Goal: Task Accomplishment & Management: Manage account settings

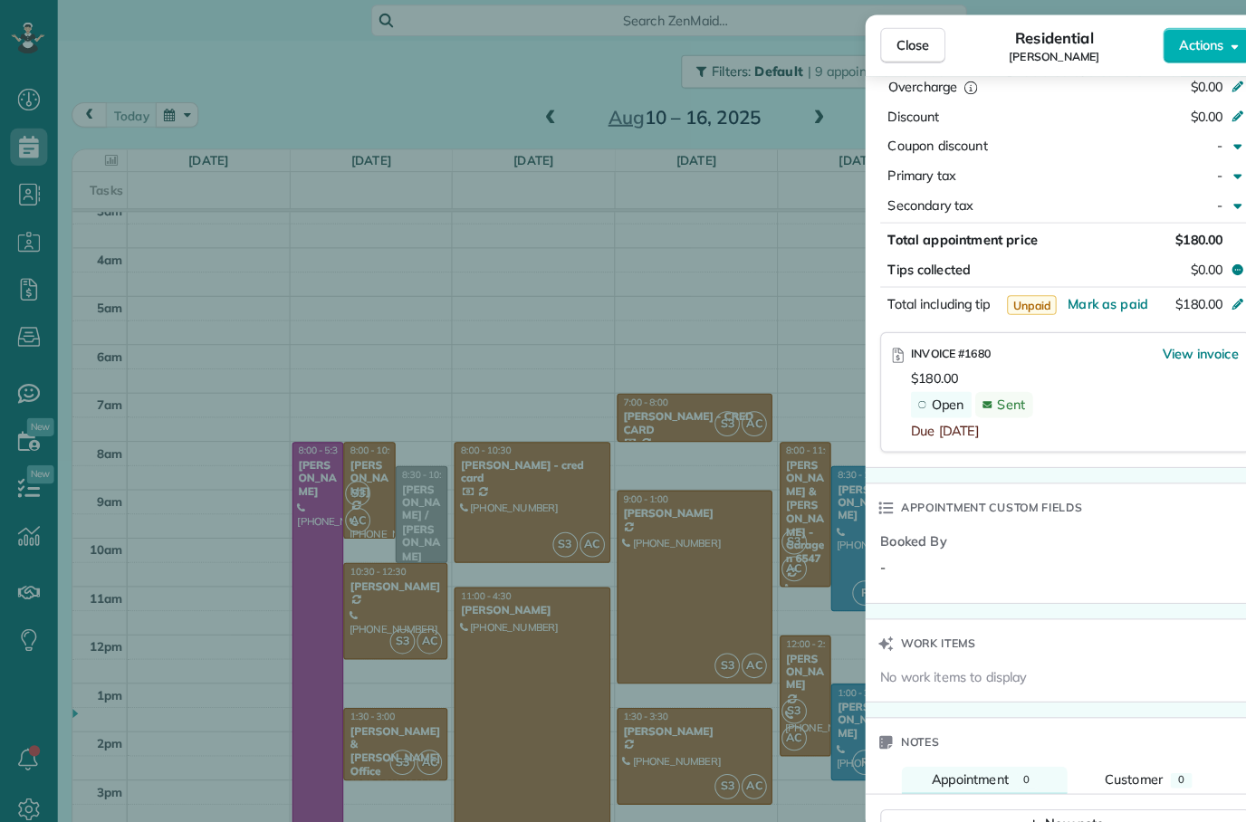
scroll to position [931, 0]
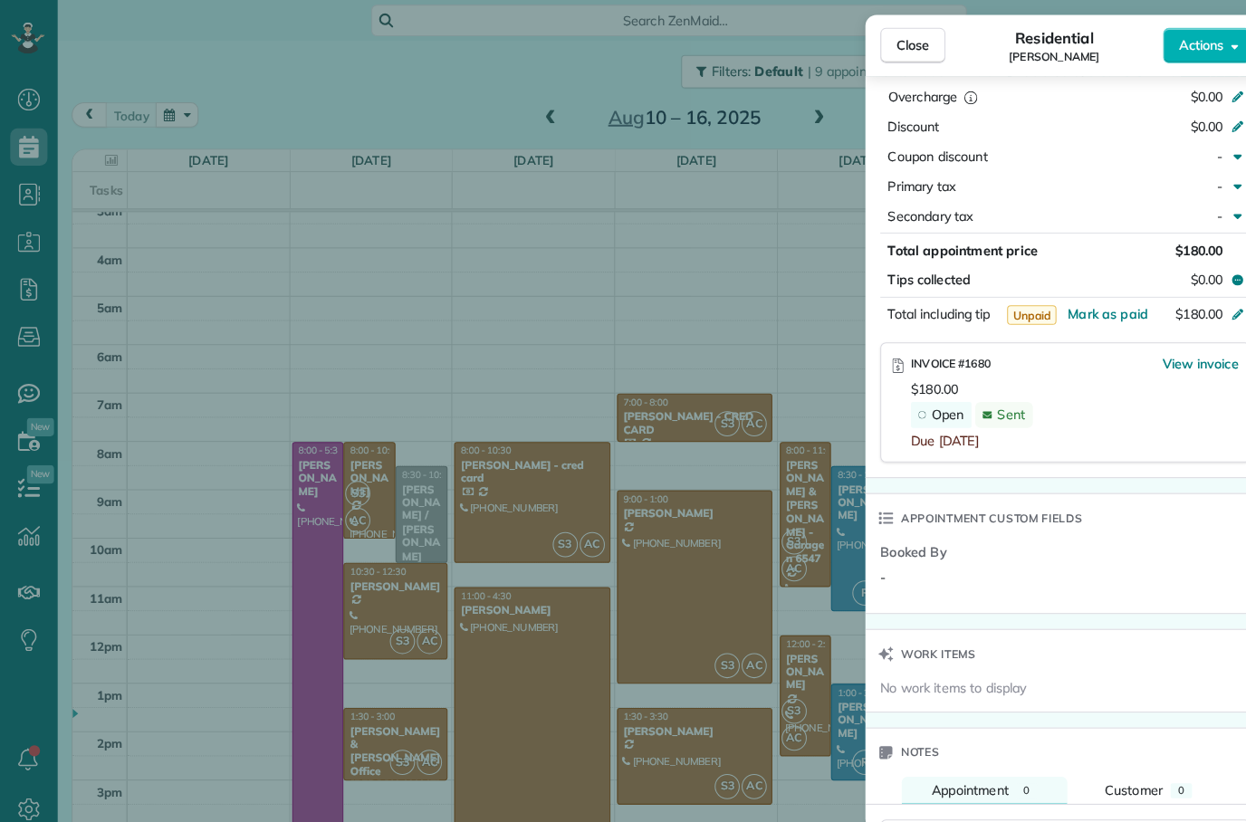
click at [1176, 426] on div "Due [DATE]" at bounding box center [1045, 429] width 319 height 18
click at [908, 126] on span "Discount" at bounding box center [889, 123] width 51 height 16
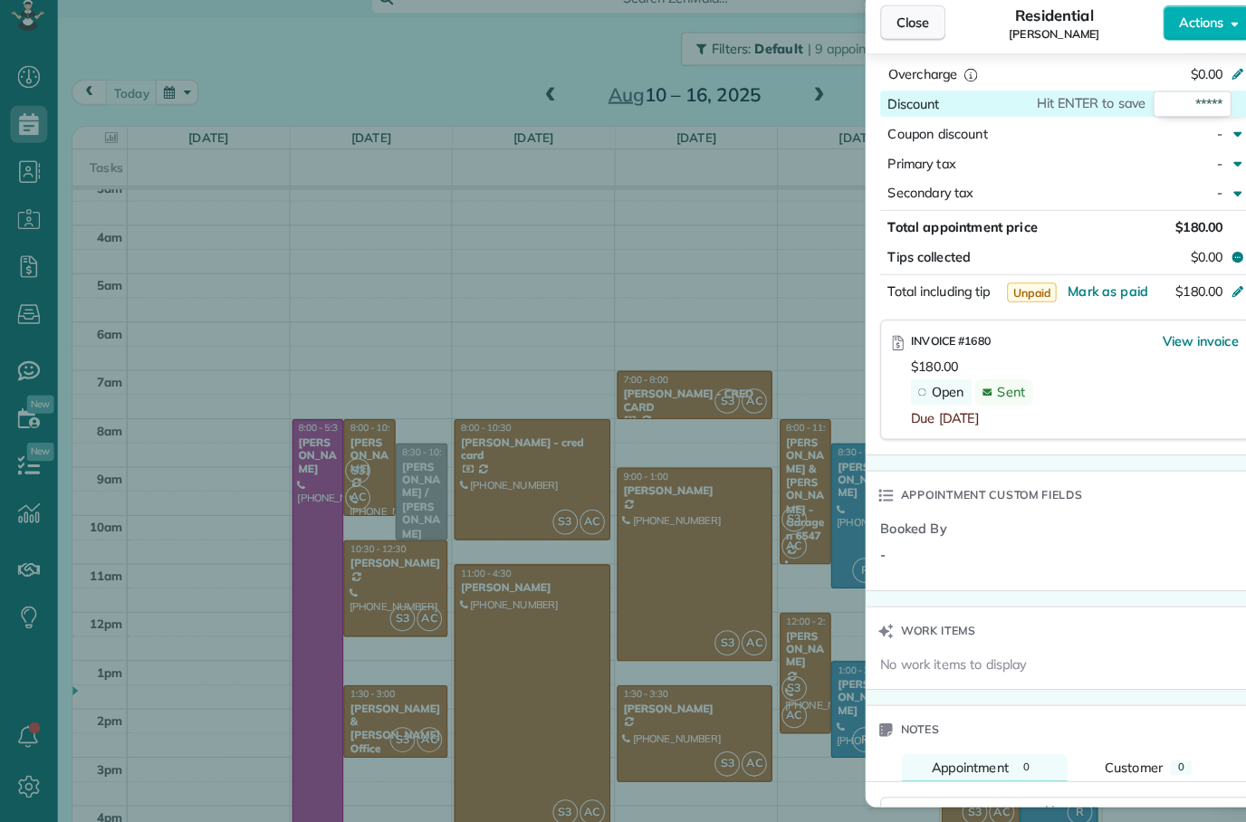
click at [906, 27] on button "Close" at bounding box center [887, 44] width 63 height 34
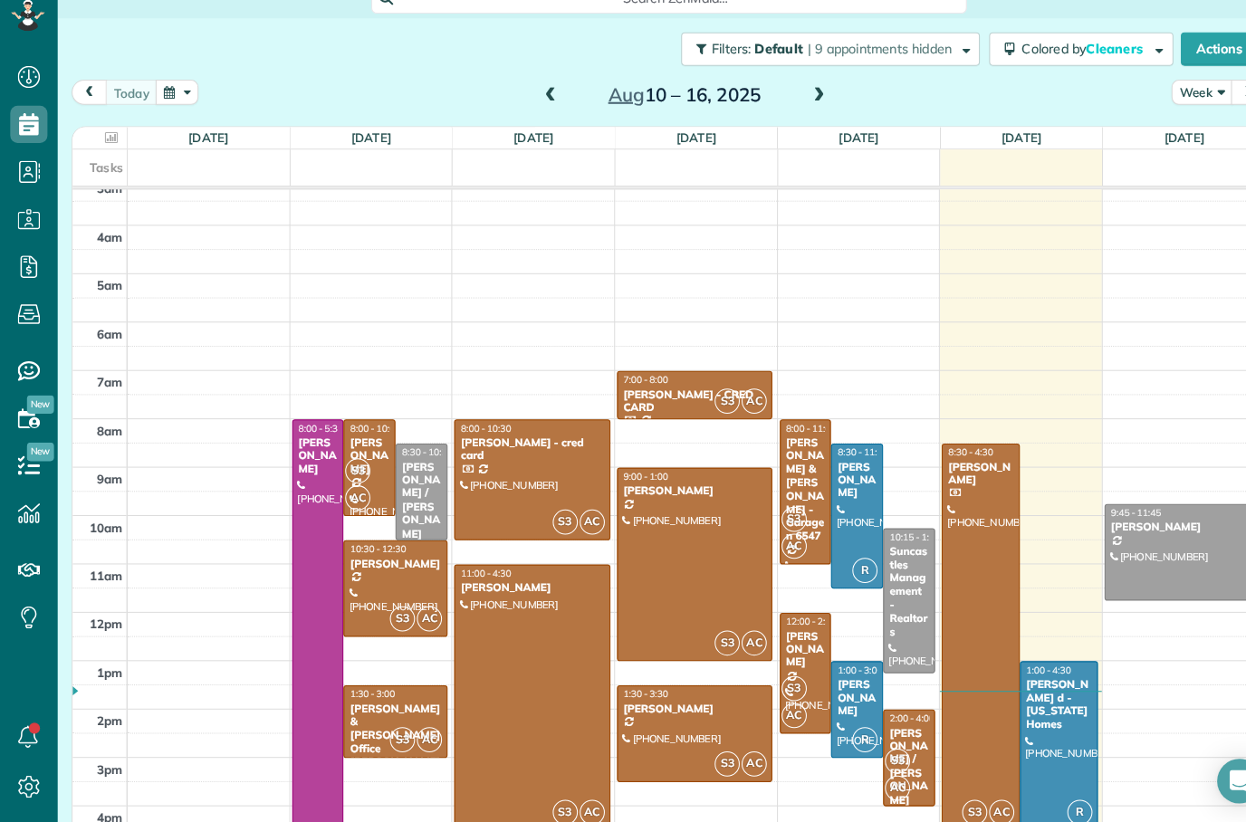
click at [854, 454] on div at bounding box center [833, 523] width 49 height 139
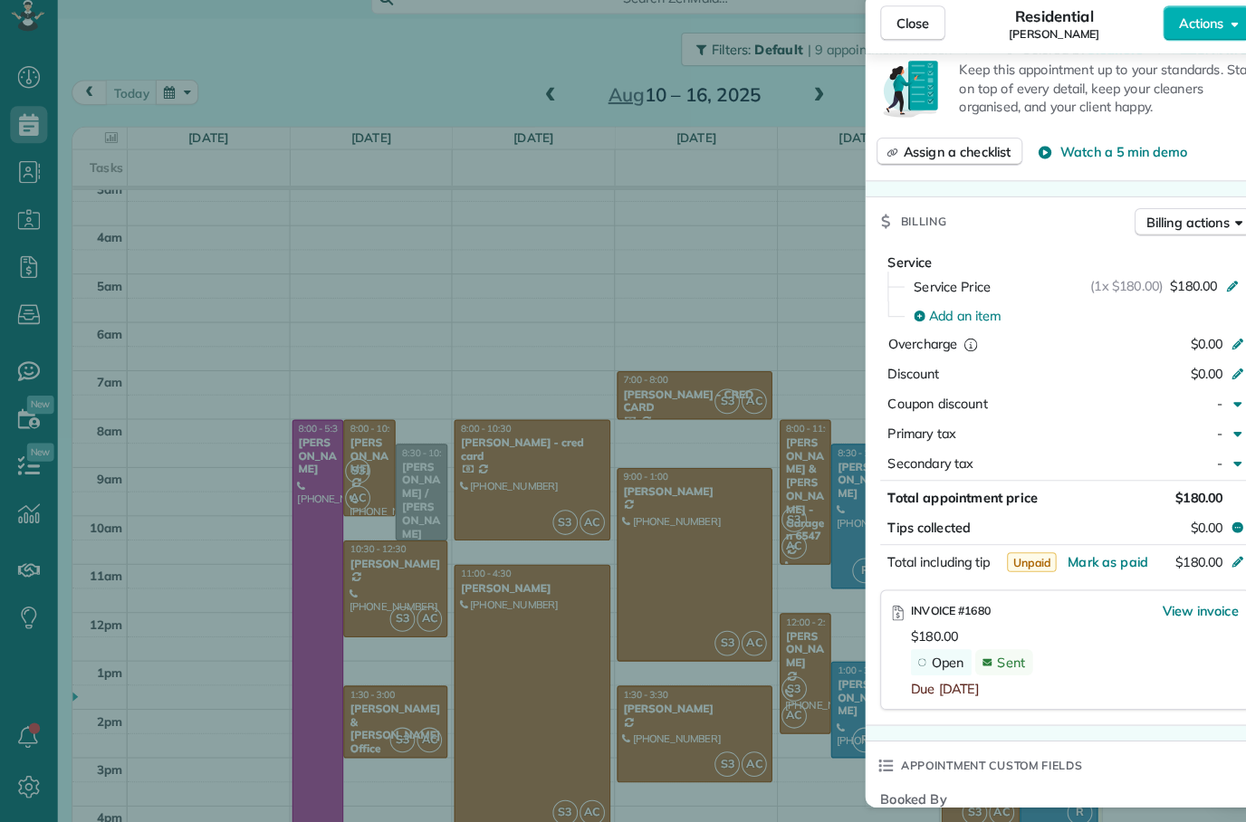
scroll to position [693, 0]
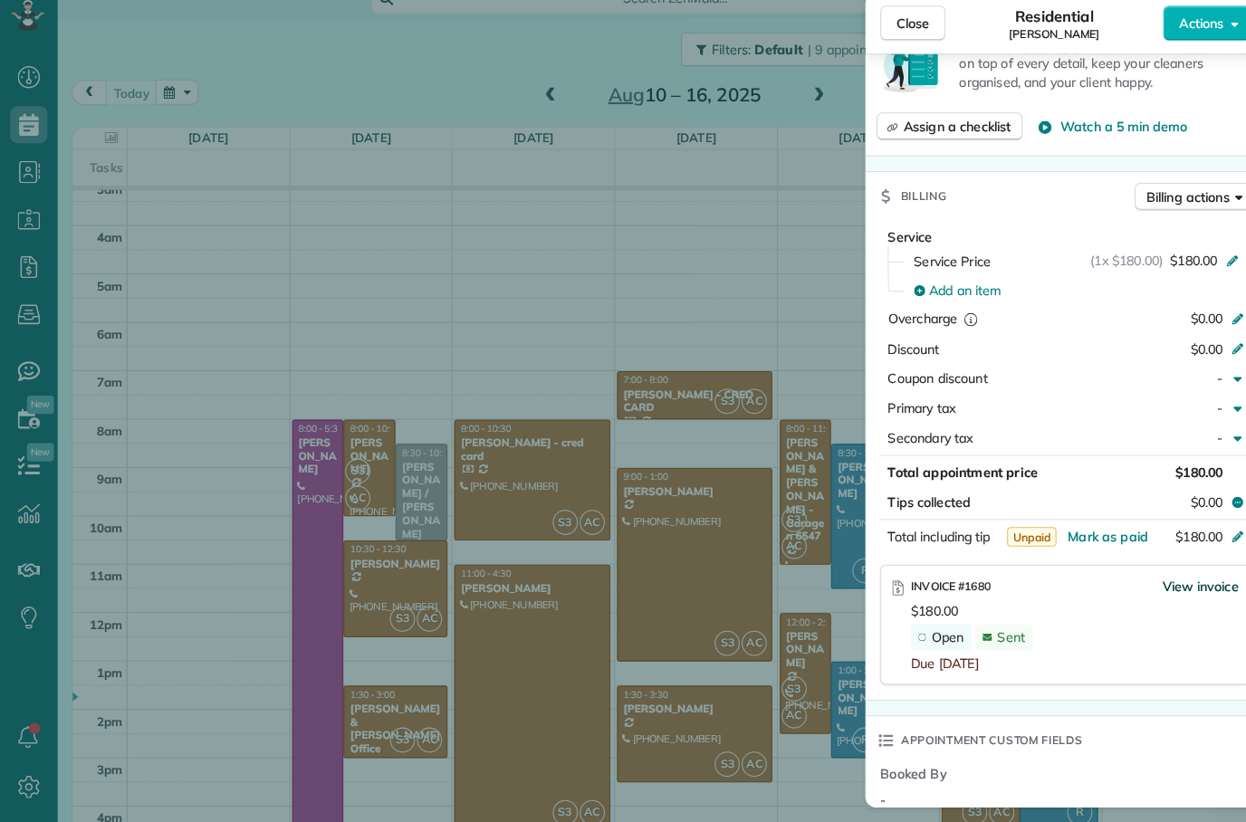
click at [1165, 583] on span "View invoice" at bounding box center [1168, 592] width 74 height 18
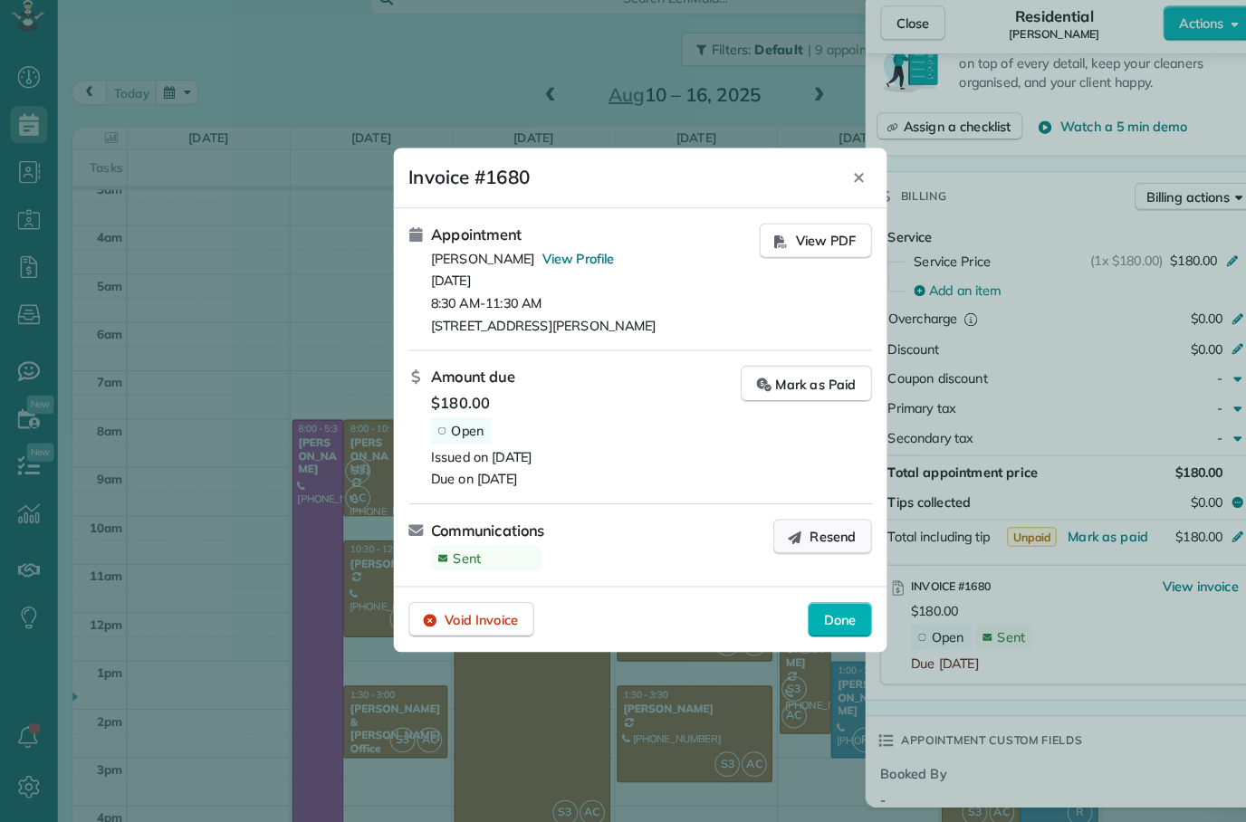
click at [801, 535] on span "Resend" at bounding box center [810, 544] width 45 height 18
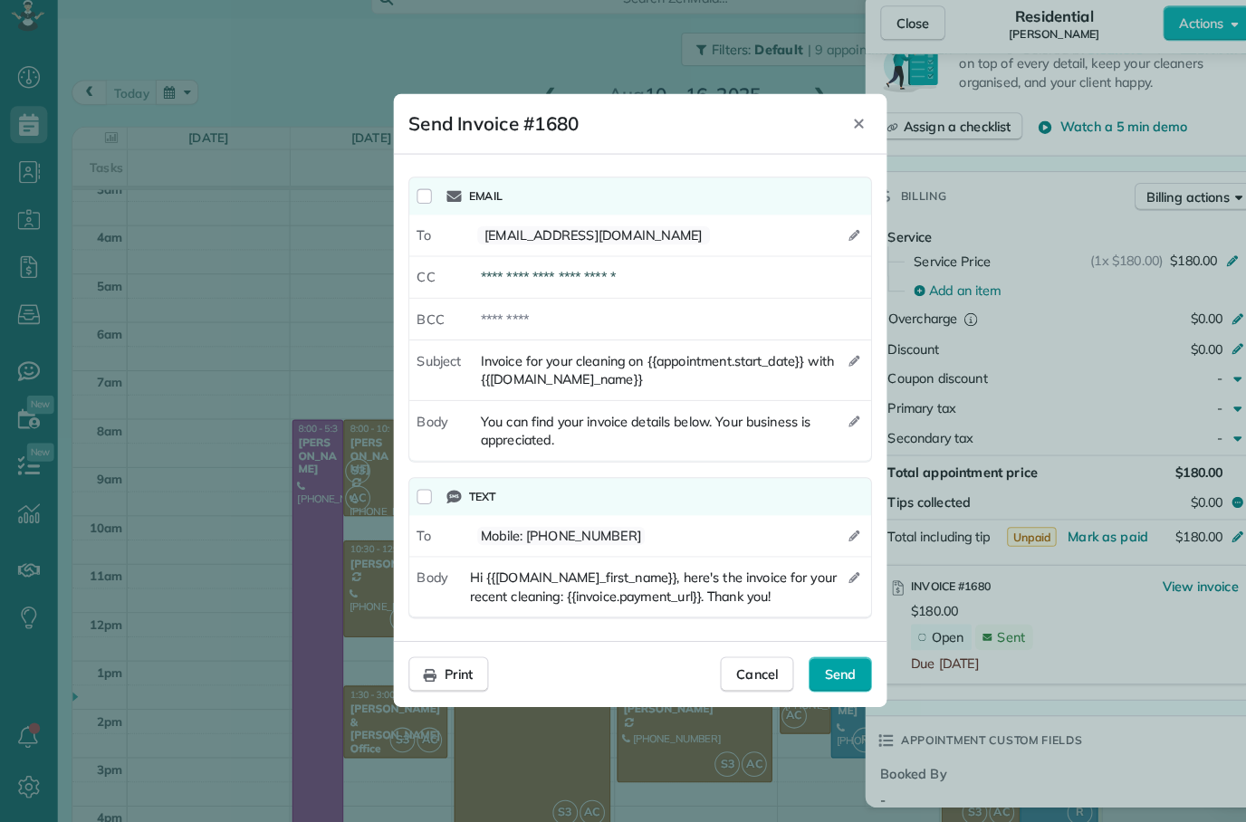
click at [818, 669] on span "Send" at bounding box center [817, 678] width 31 height 18
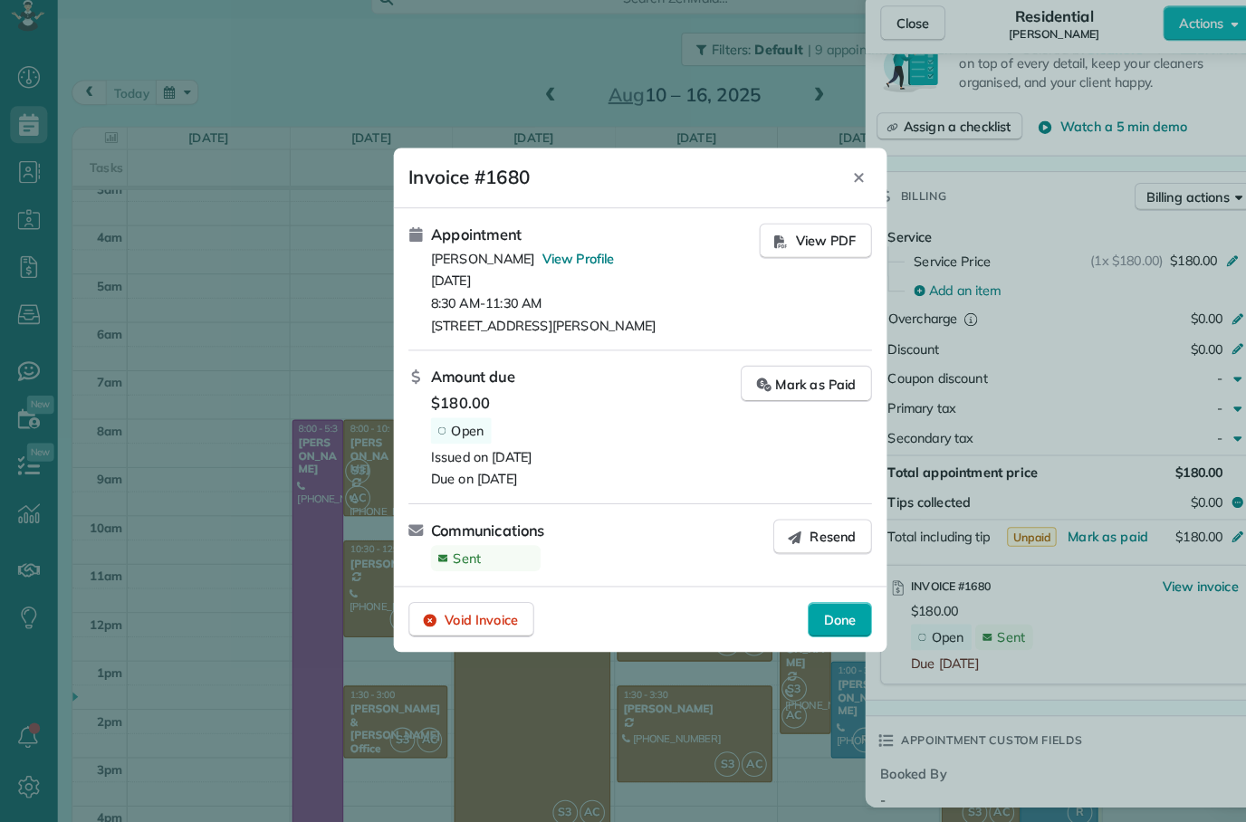
click at [805, 616] on span "Done" at bounding box center [817, 625] width 32 height 18
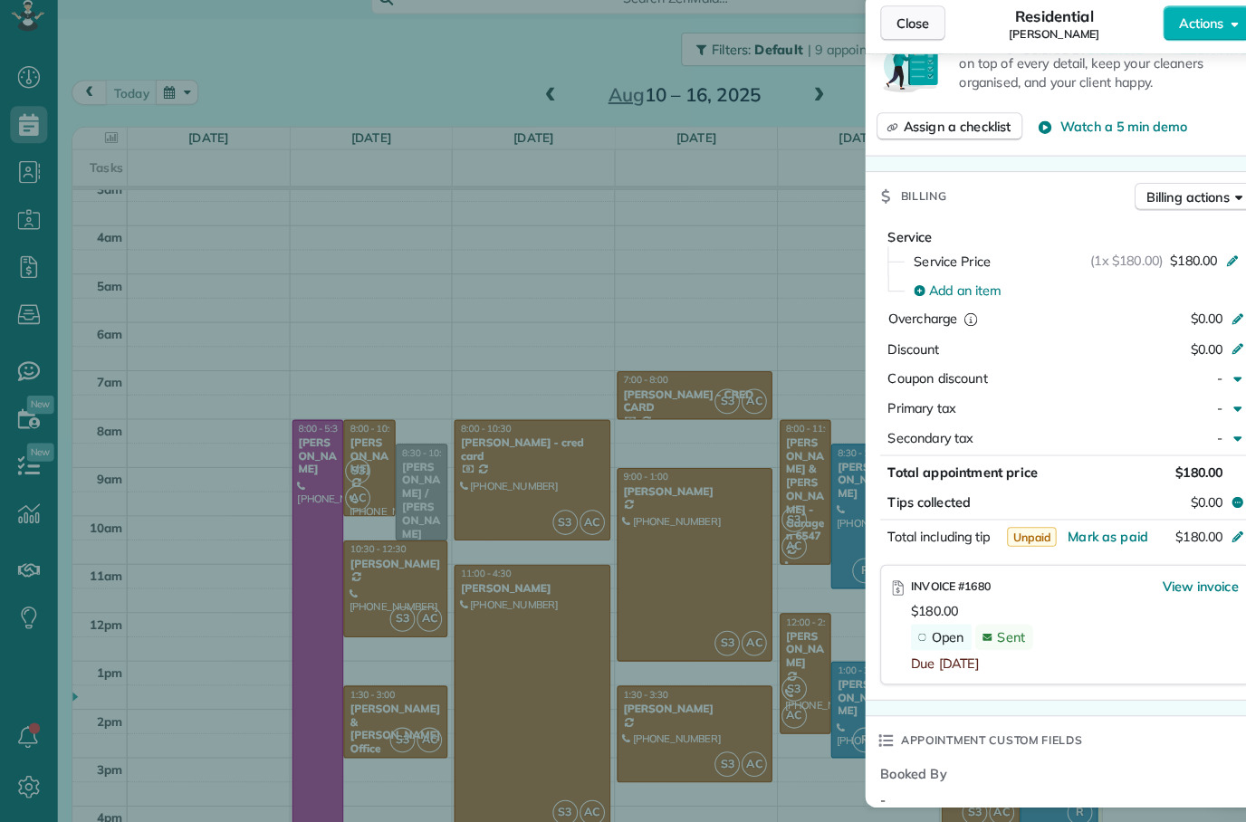
click at [897, 35] on span "Close" at bounding box center [888, 44] width 33 height 18
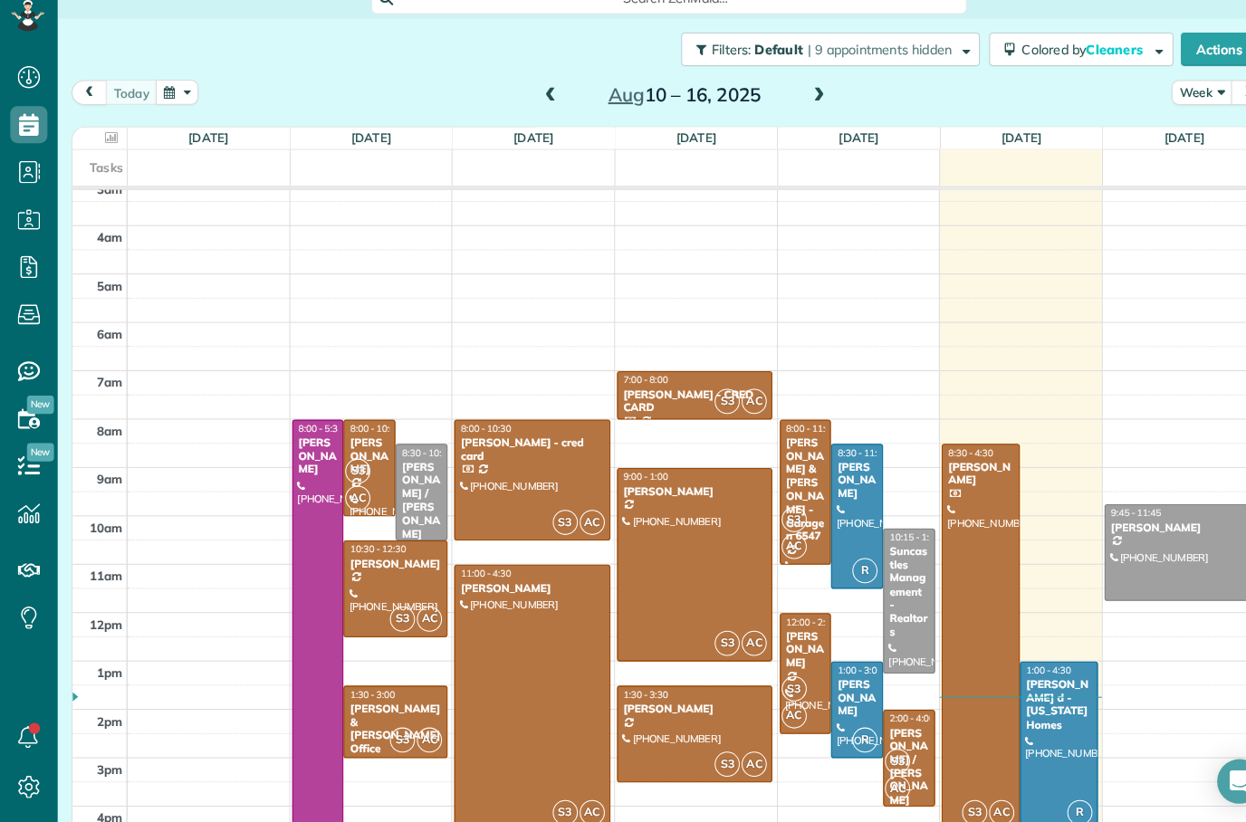
click at [846, 682] on div "[PERSON_NAME]" at bounding box center [834, 701] width 40 height 39
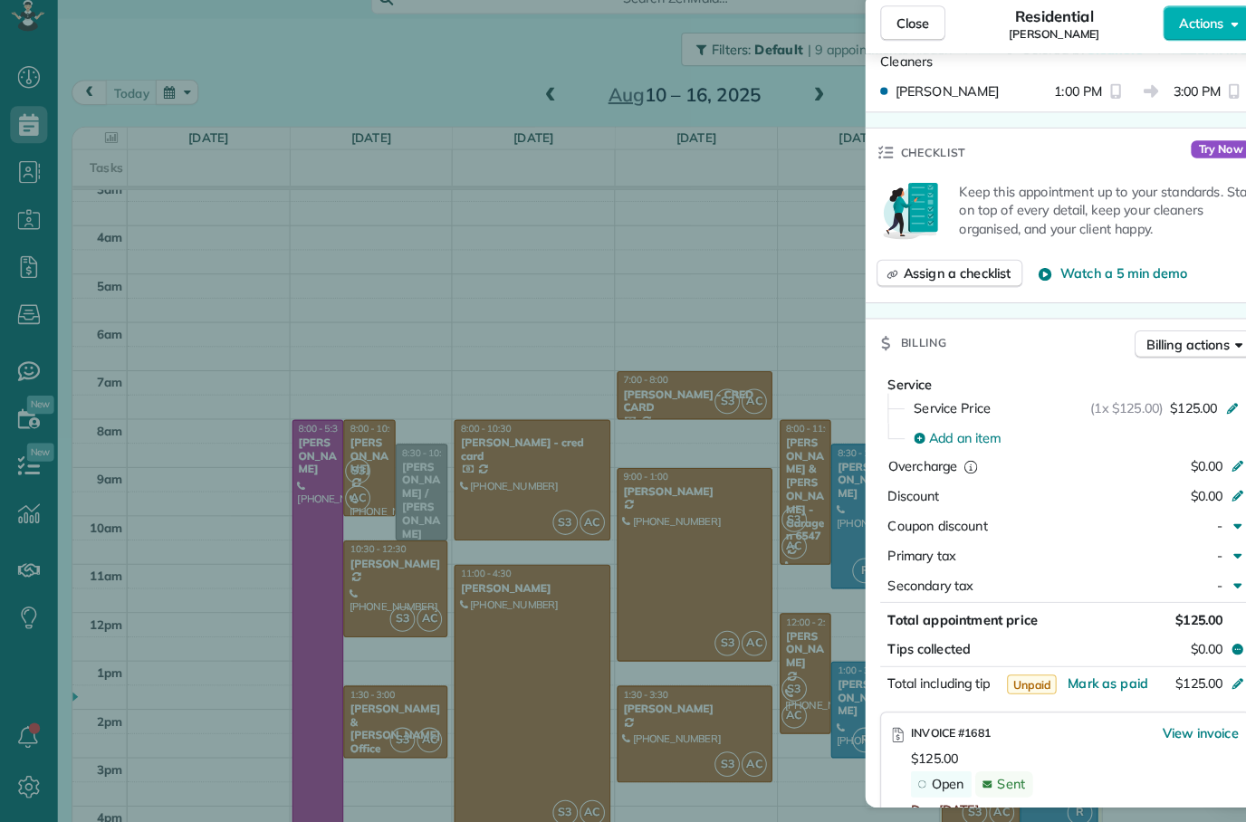
scroll to position [598, 0]
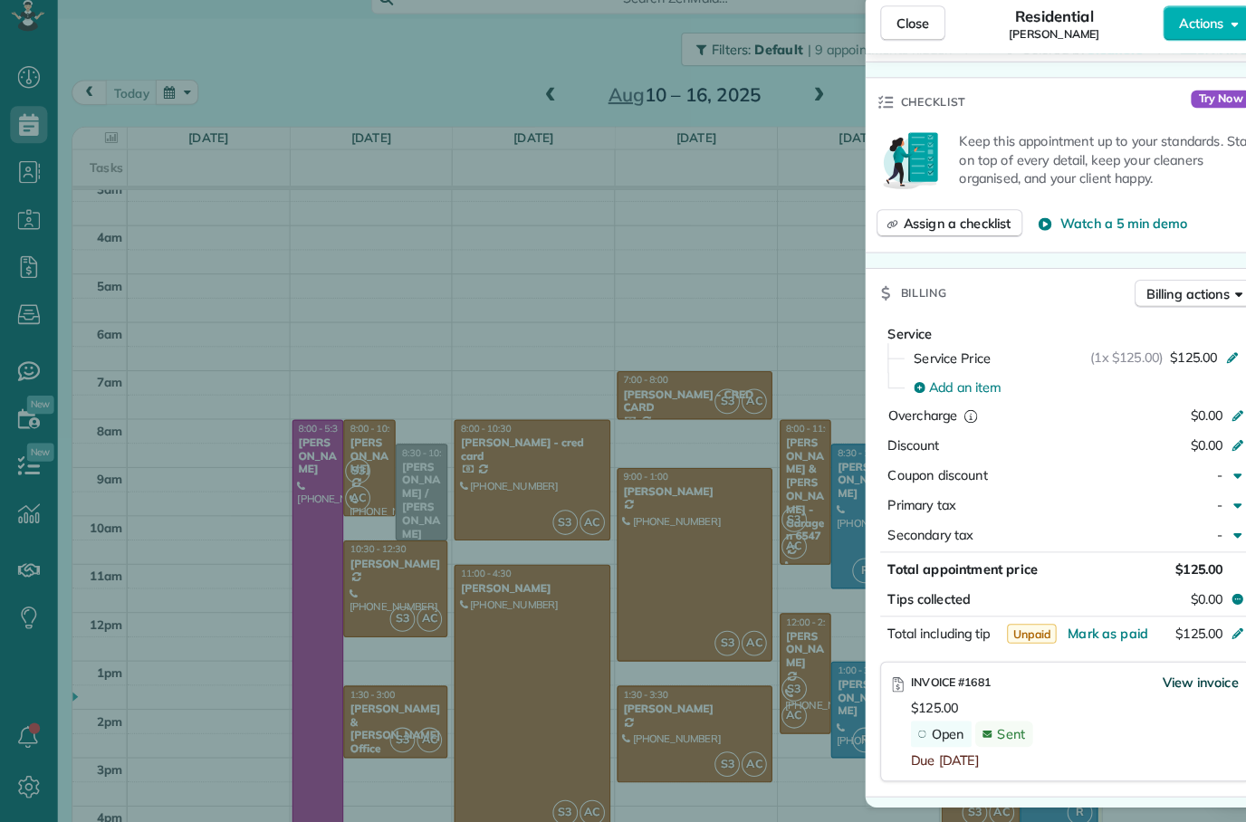
click at [1154, 677] on span "View invoice" at bounding box center [1168, 686] width 74 height 18
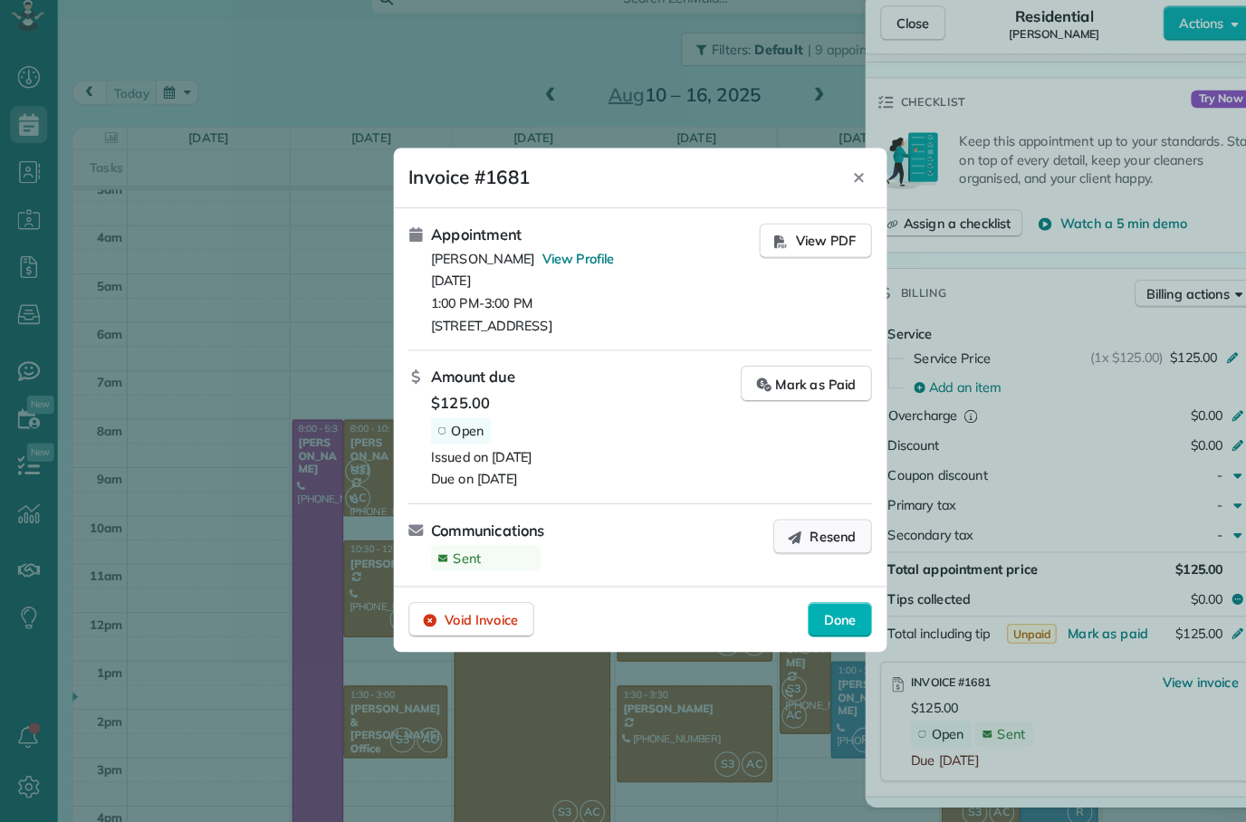
click at [821, 535] on span "Resend" at bounding box center [810, 544] width 45 height 18
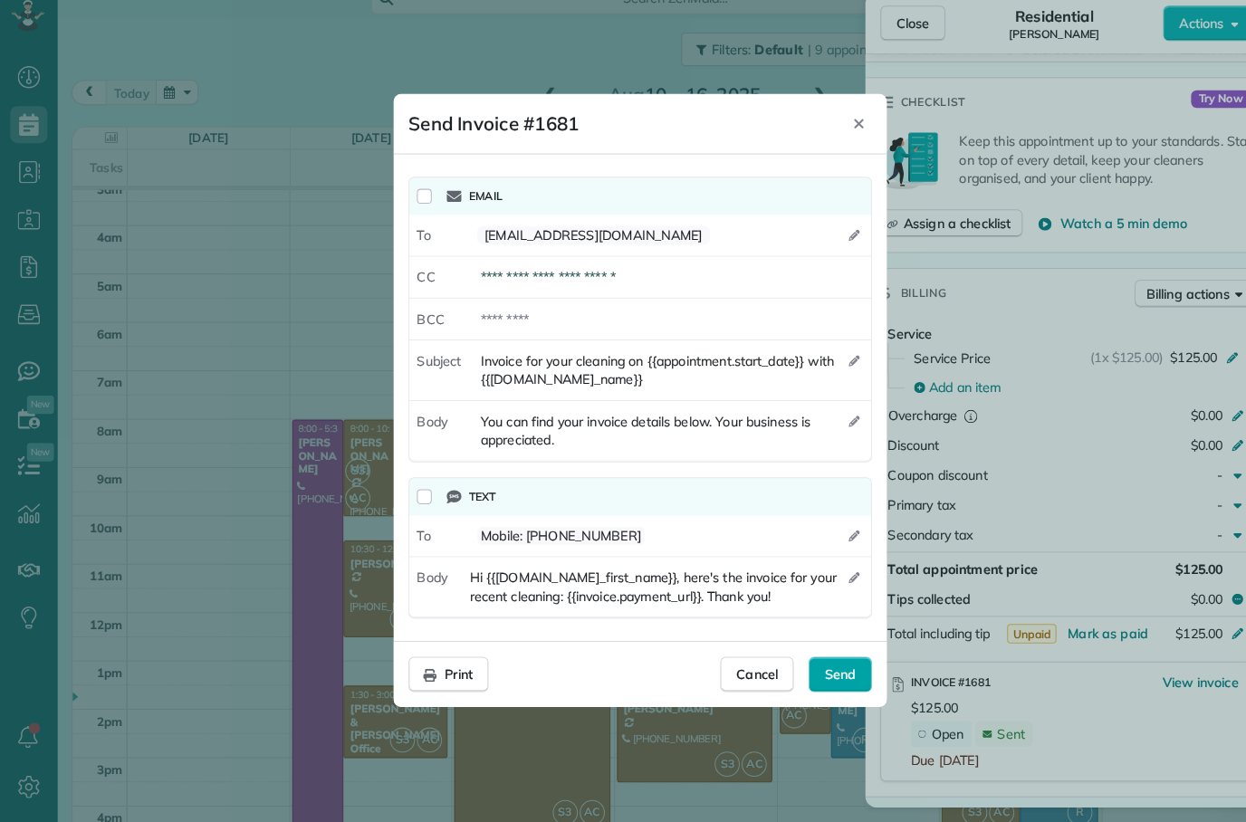
click at [818, 669] on span "Send" at bounding box center [817, 678] width 31 height 18
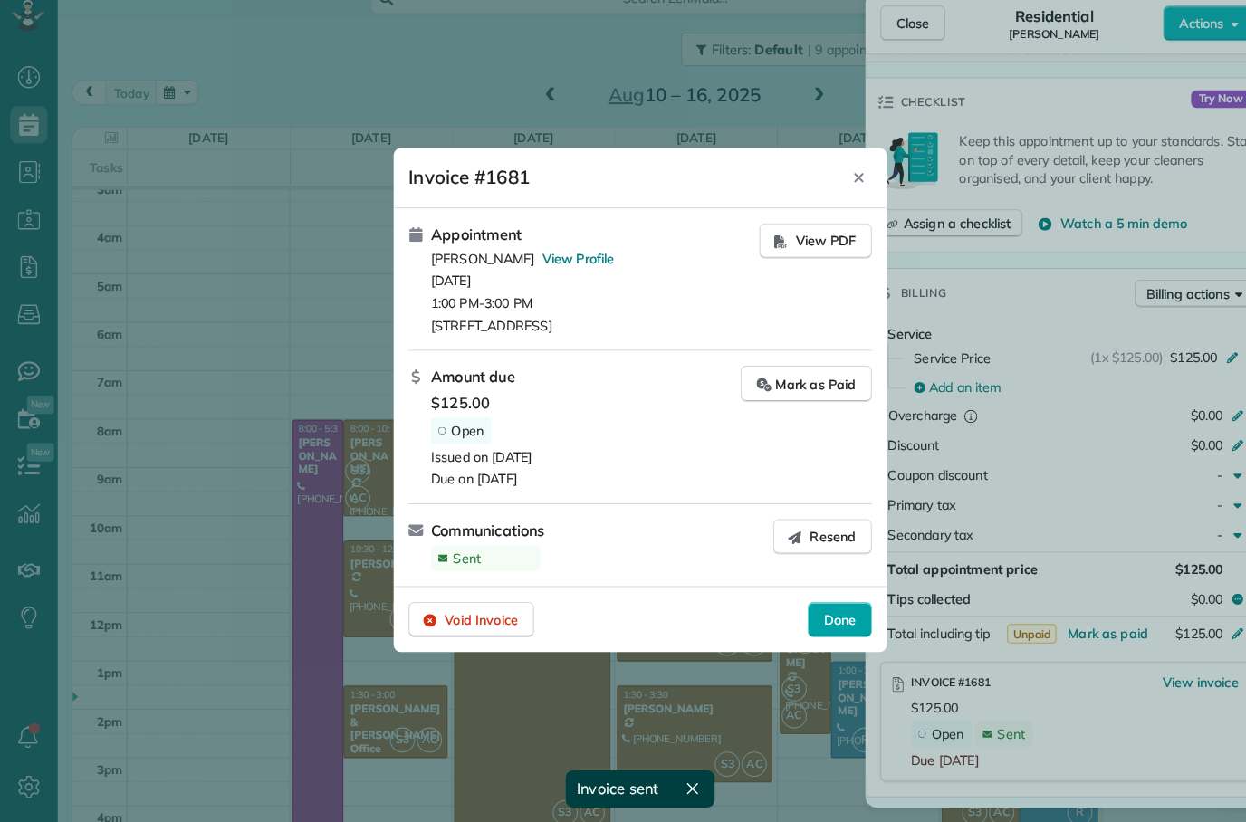
click at [824, 616] on span "Done" at bounding box center [817, 625] width 32 height 18
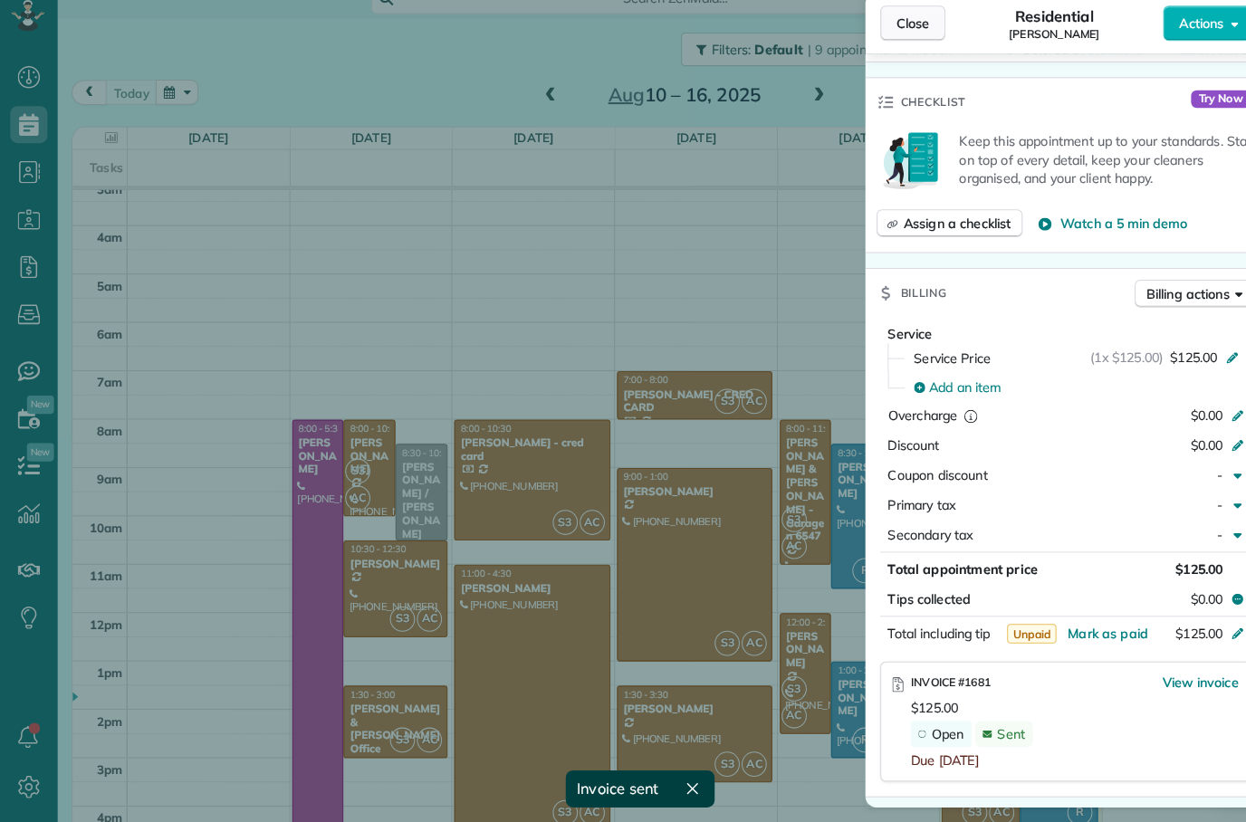
click at [900, 35] on span "Close" at bounding box center [888, 44] width 33 height 18
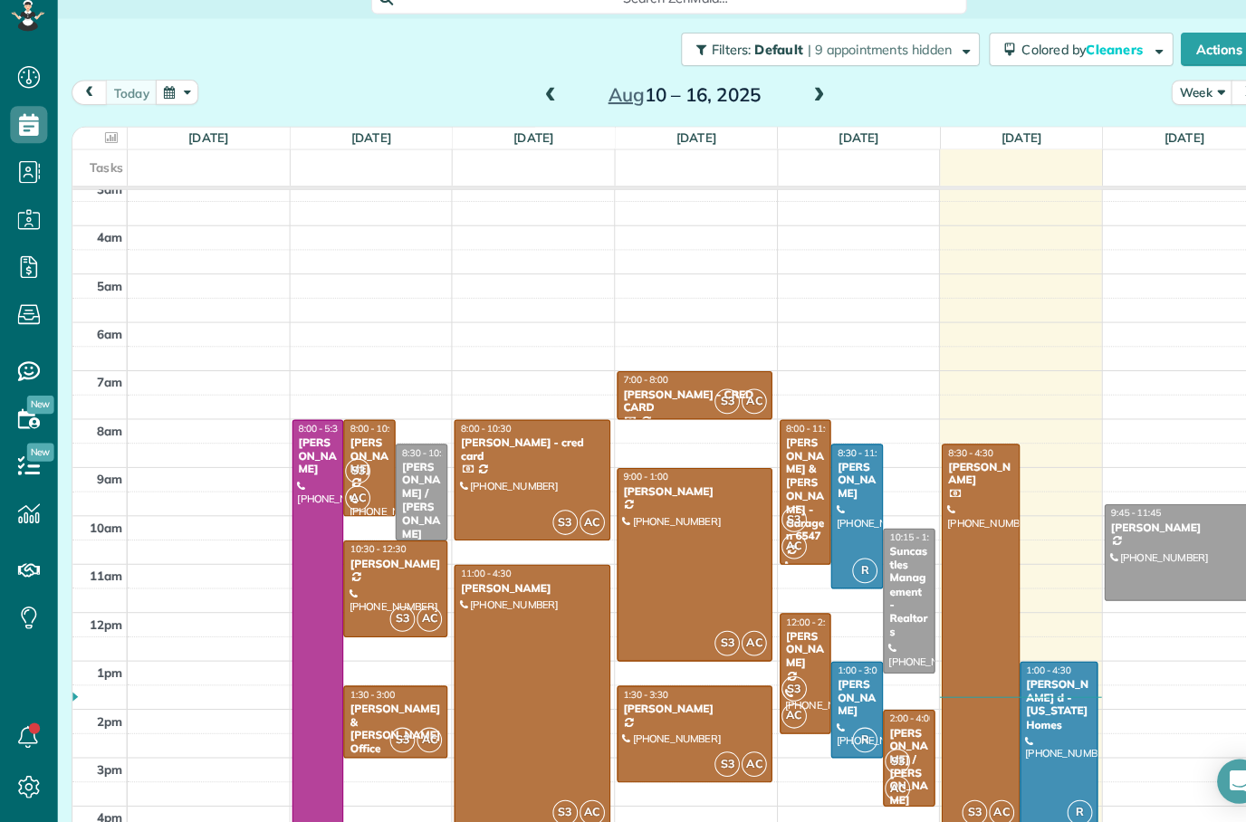
click at [796, 635] on div "[PERSON_NAME]" at bounding box center [784, 654] width 40 height 39
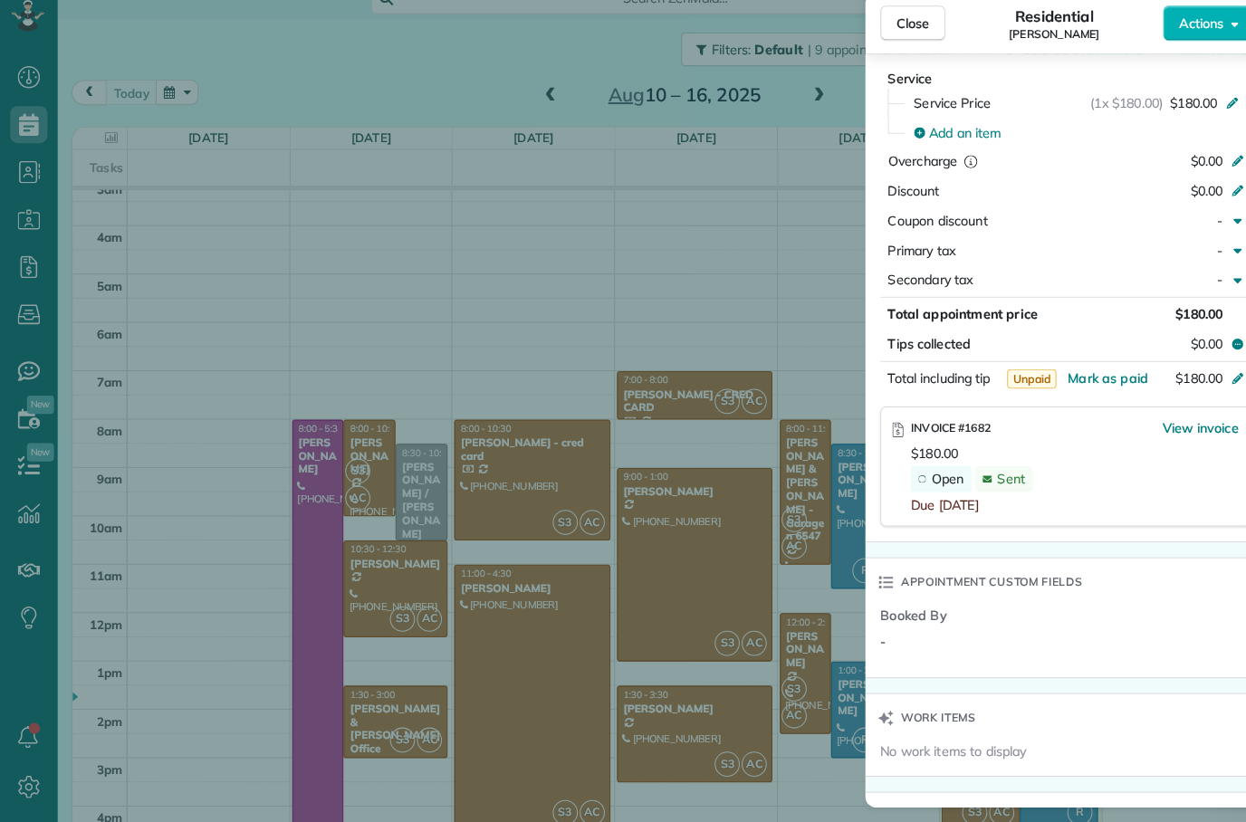
scroll to position [880, 0]
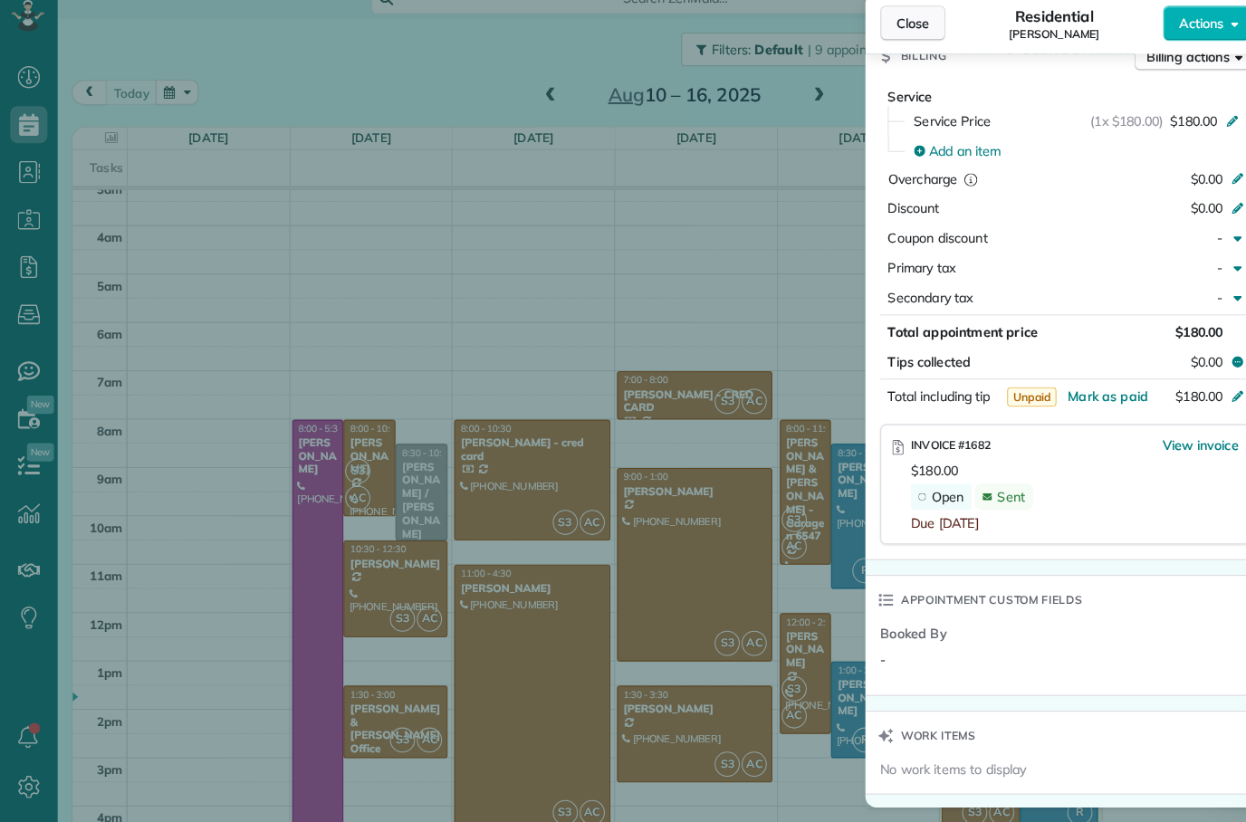
click at [903, 35] on span "Close" at bounding box center [888, 44] width 33 height 18
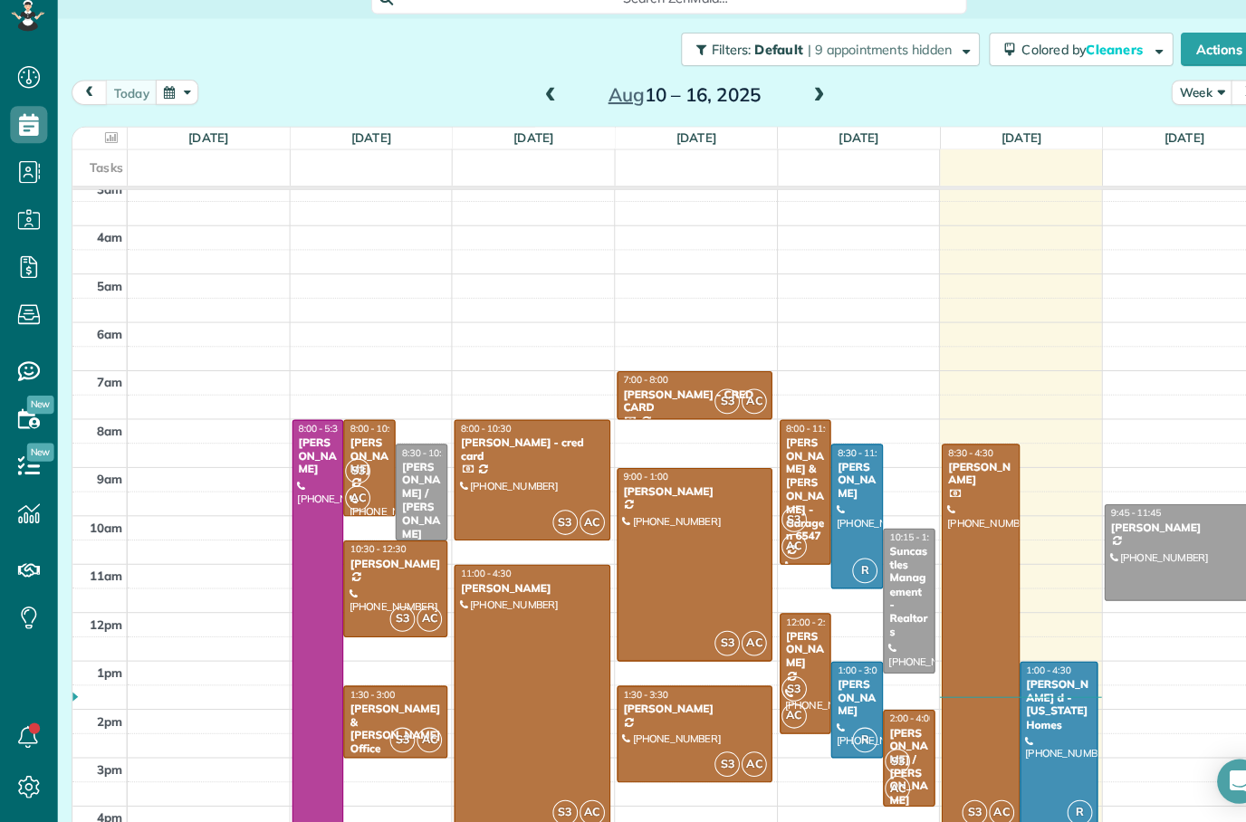
click at [894, 552] on div "Suncastles Management - Realtors" at bounding box center [885, 597] width 40 height 91
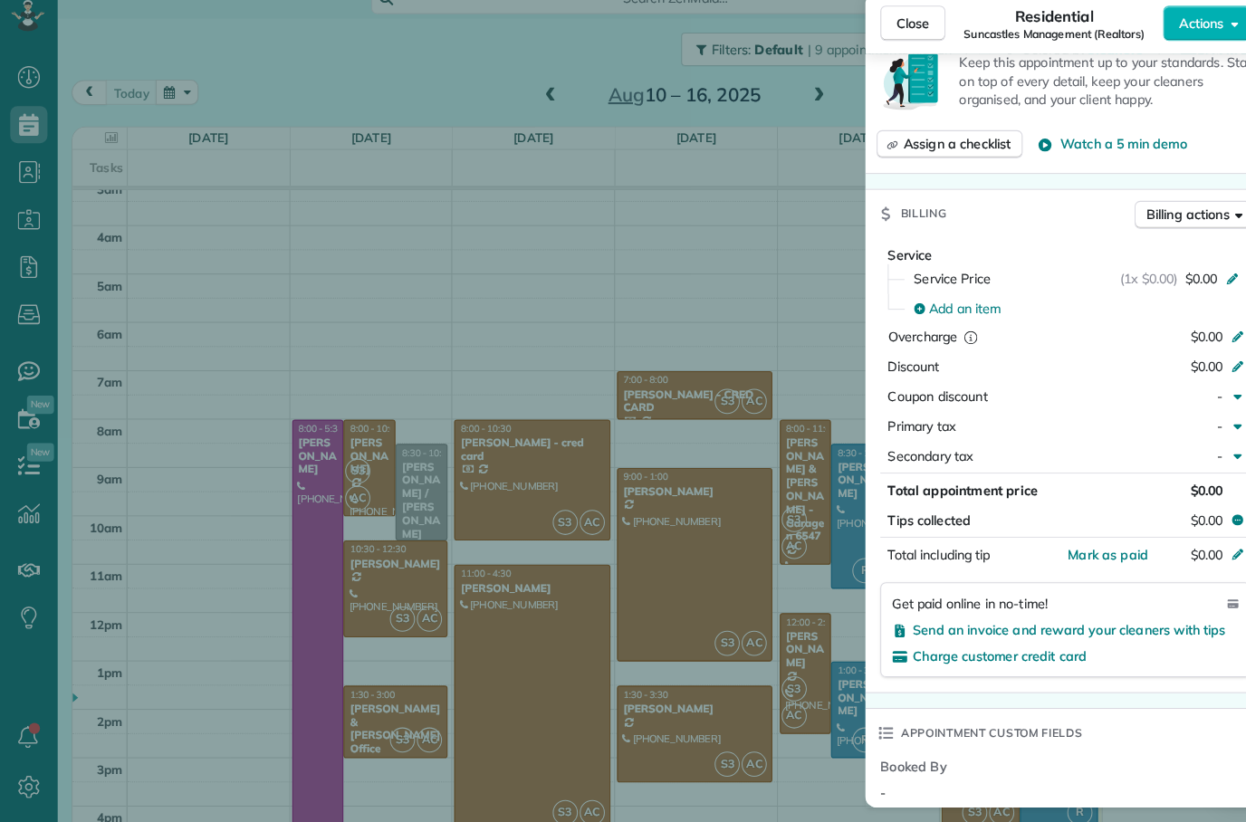
scroll to position [678, 0]
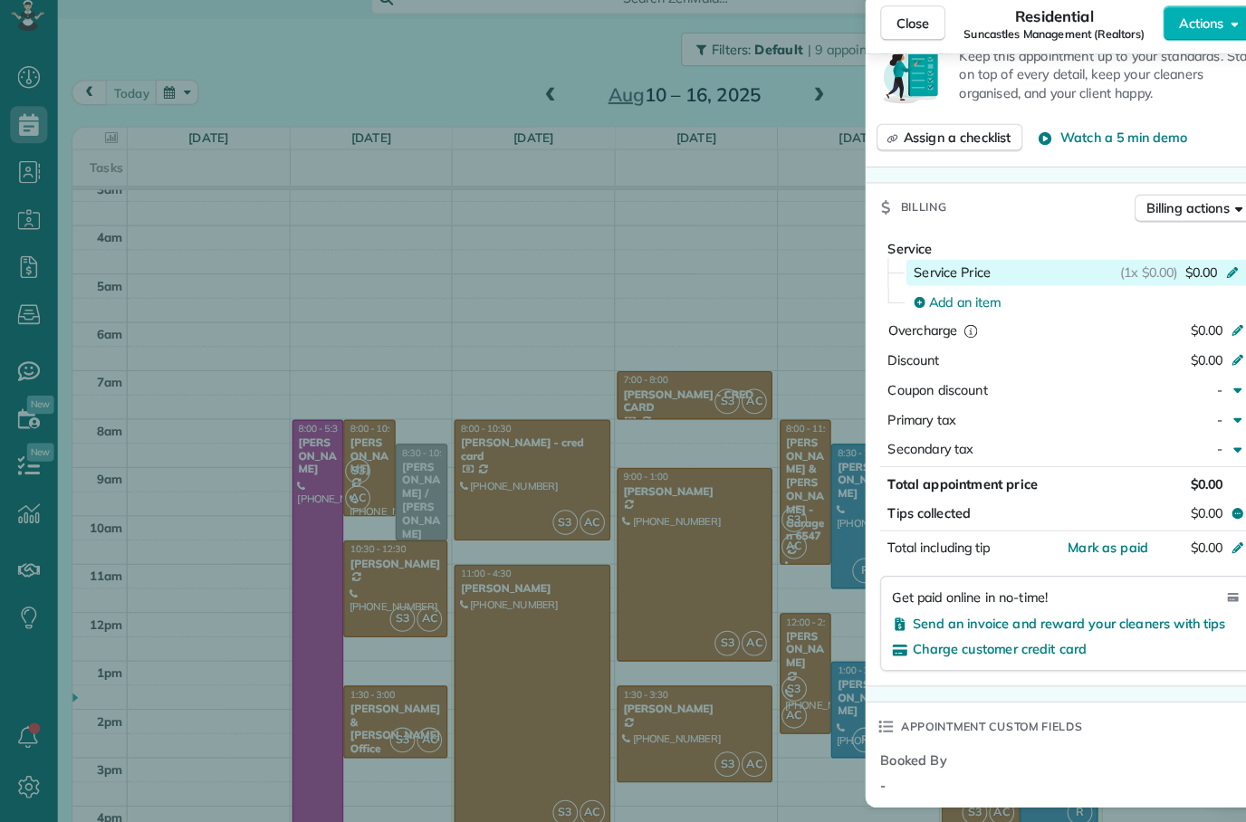
click at [1204, 278] on icon at bounding box center [1198, 285] width 14 height 14
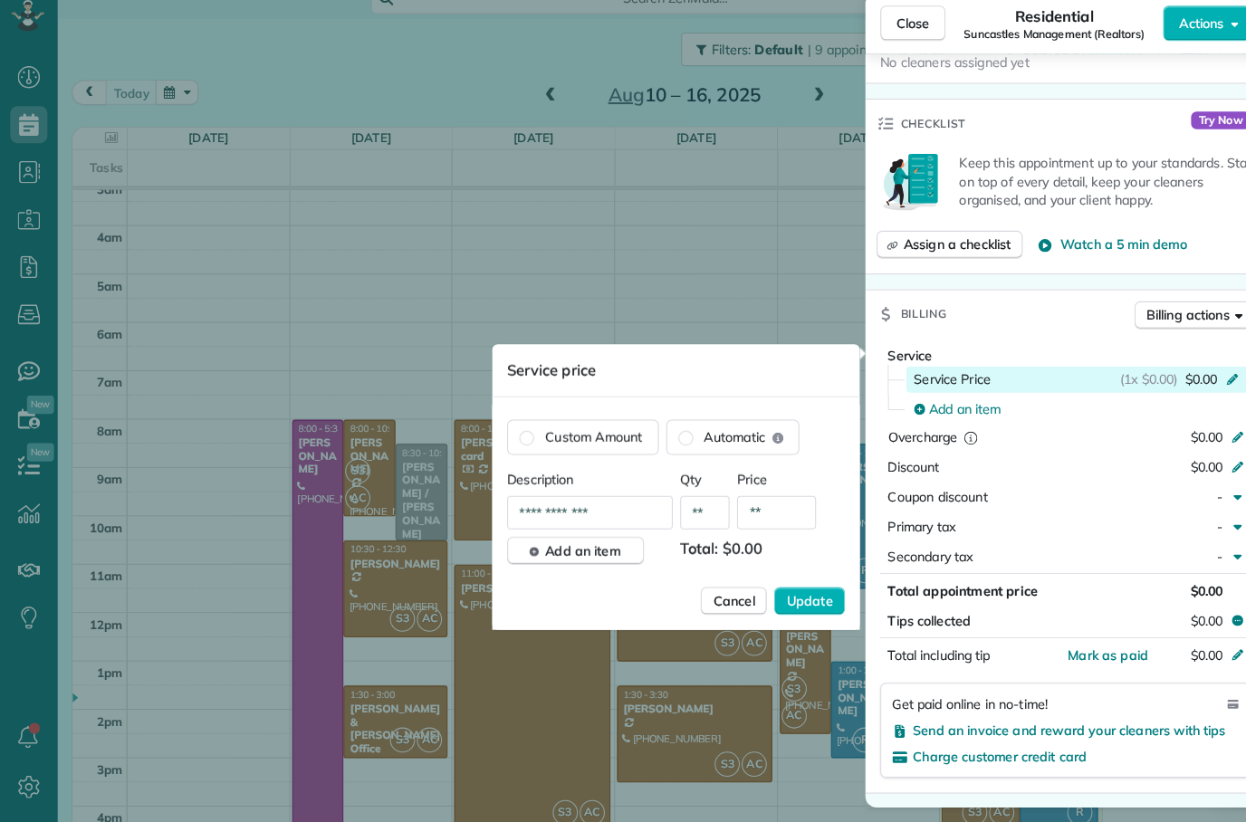
scroll to position [578, 0]
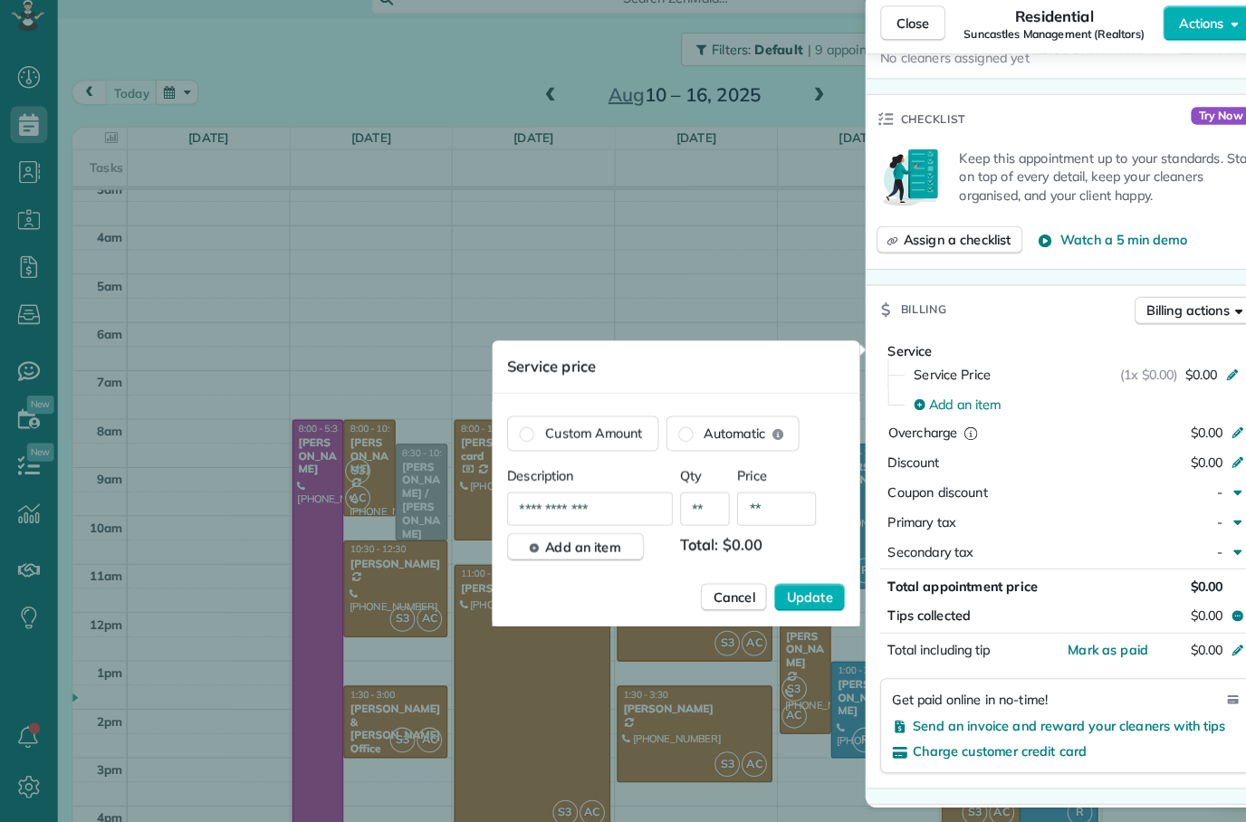
click at [627, 506] on input "**********" at bounding box center [573, 517] width 161 height 33
type input "*"
type input "******"
click at [797, 594] on span "Update" at bounding box center [787, 603] width 45 height 18
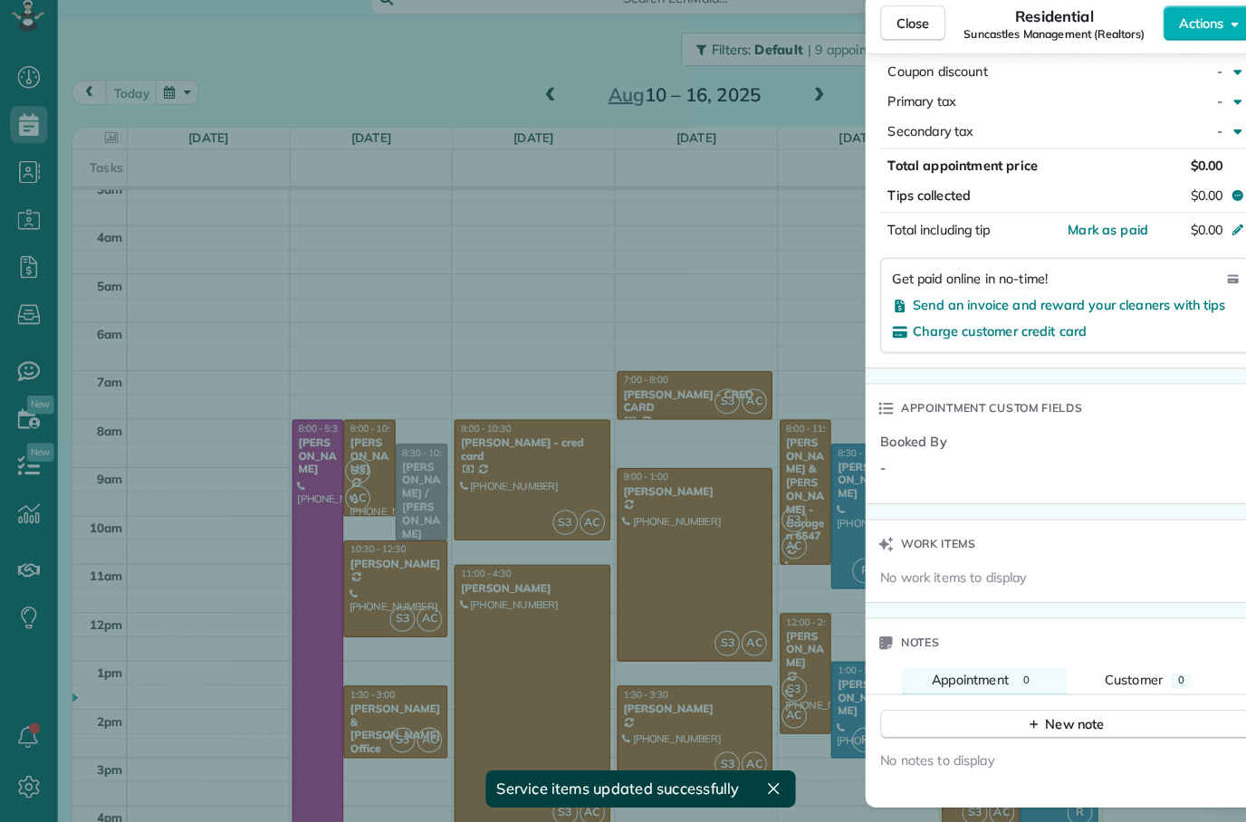
scroll to position [1091, 0]
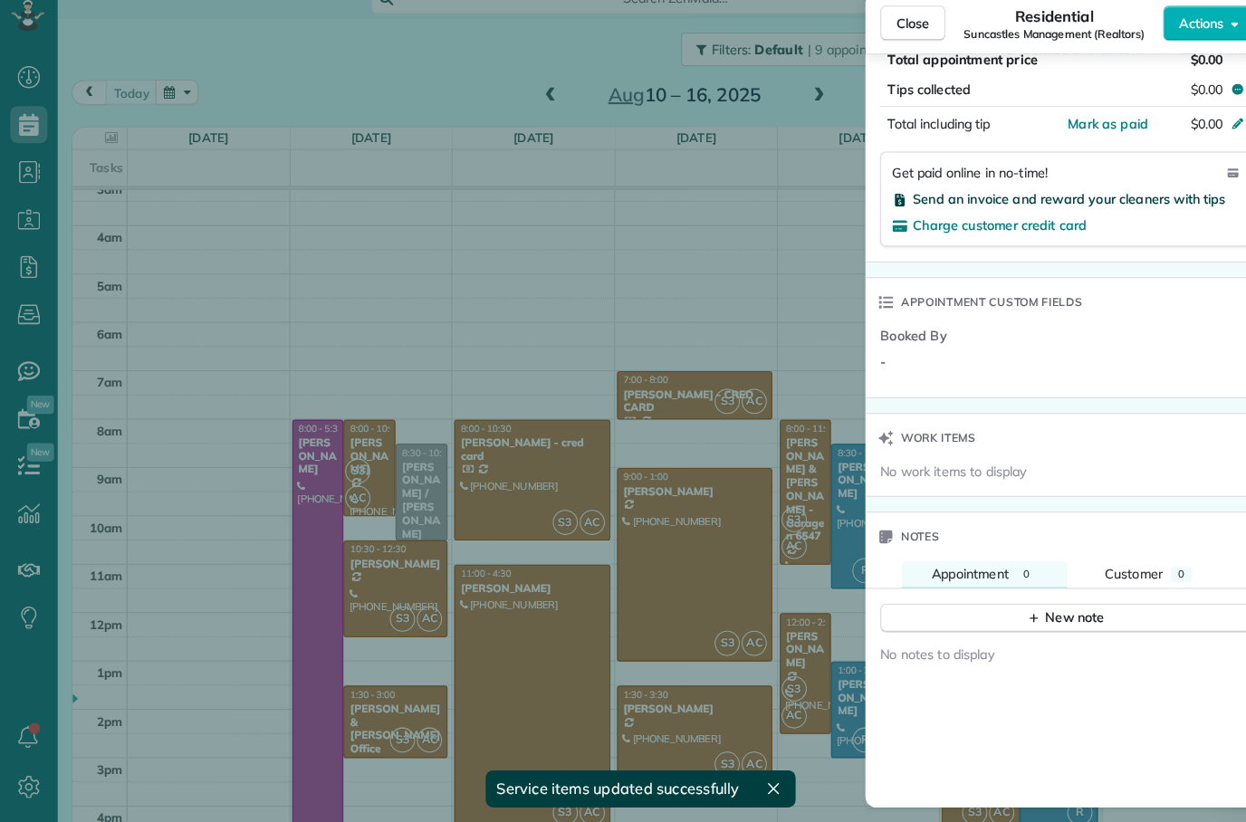
click at [1123, 207] on span "Send an invoice and reward your cleaners with tips" at bounding box center [1040, 215] width 304 height 16
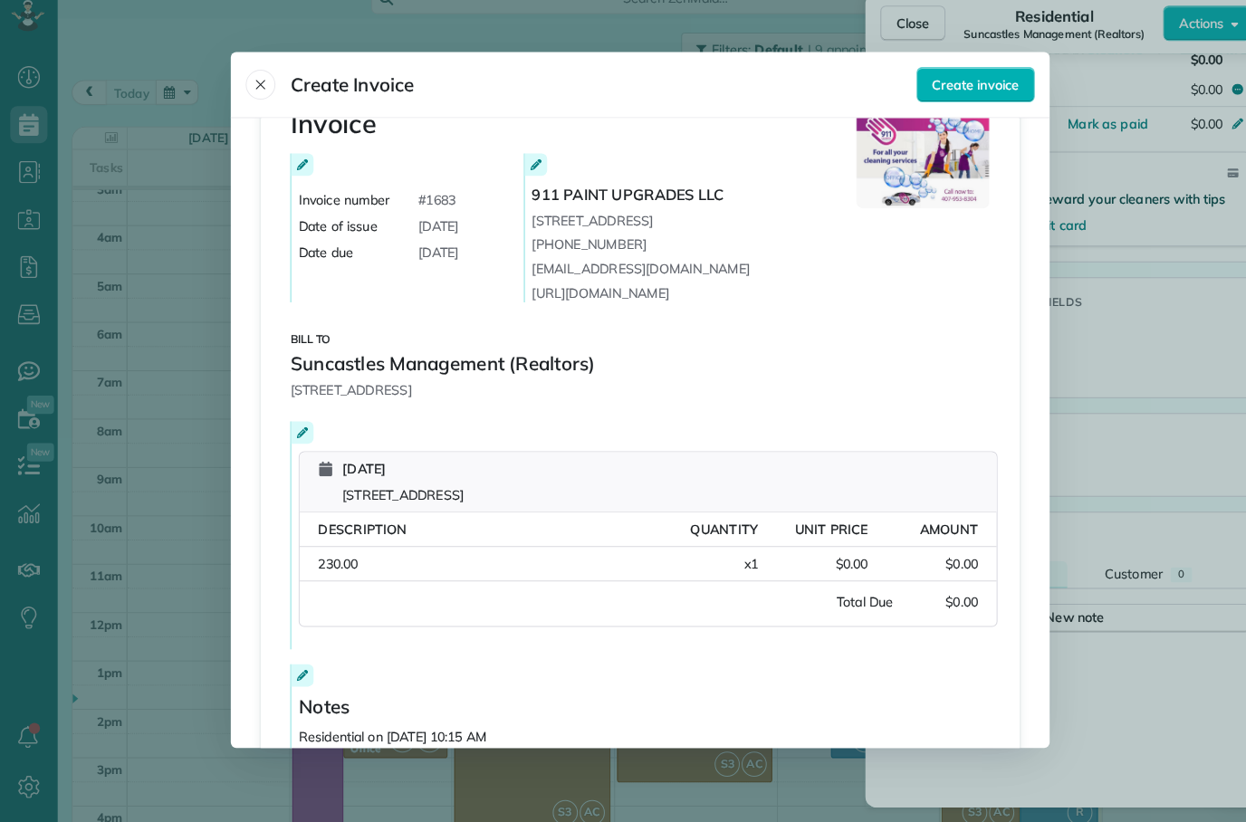
scroll to position [137, 0]
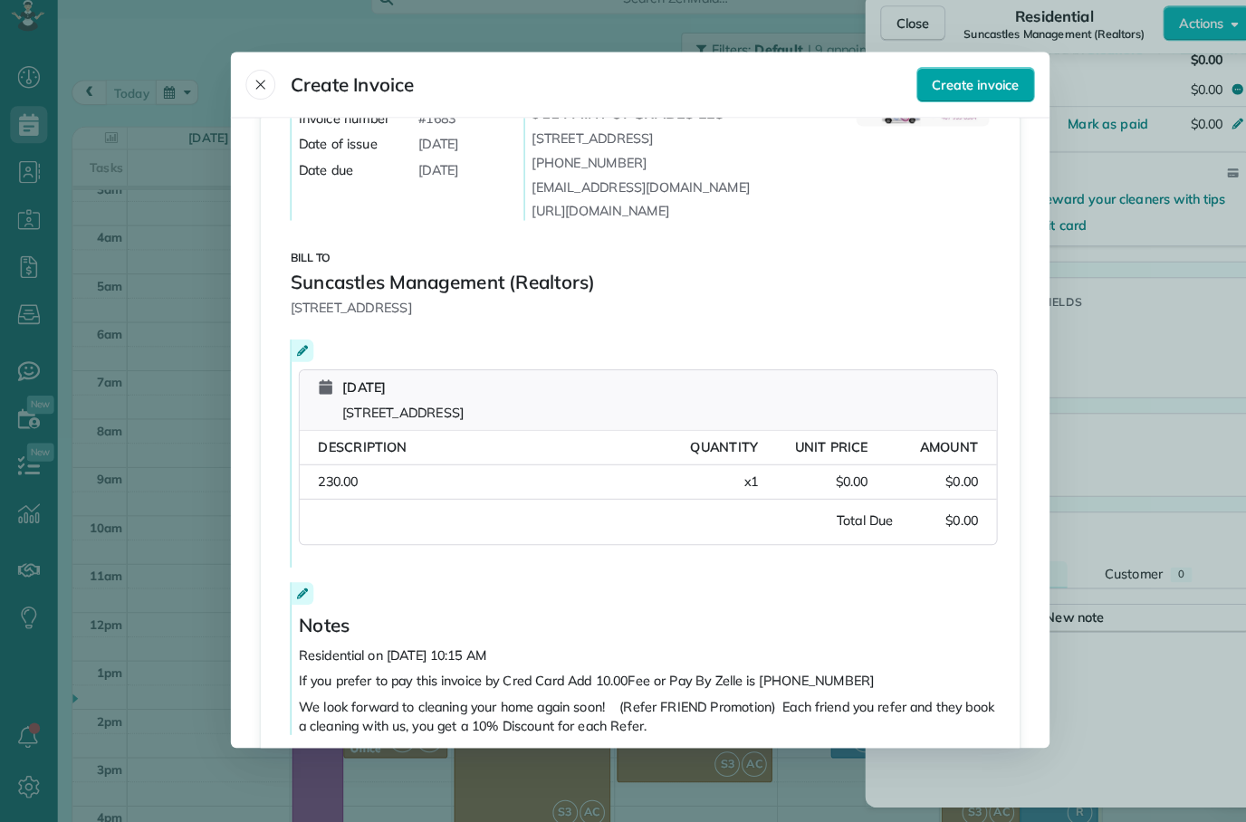
click at [966, 95] on span "Create invoice" at bounding box center [949, 104] width 84 height 18
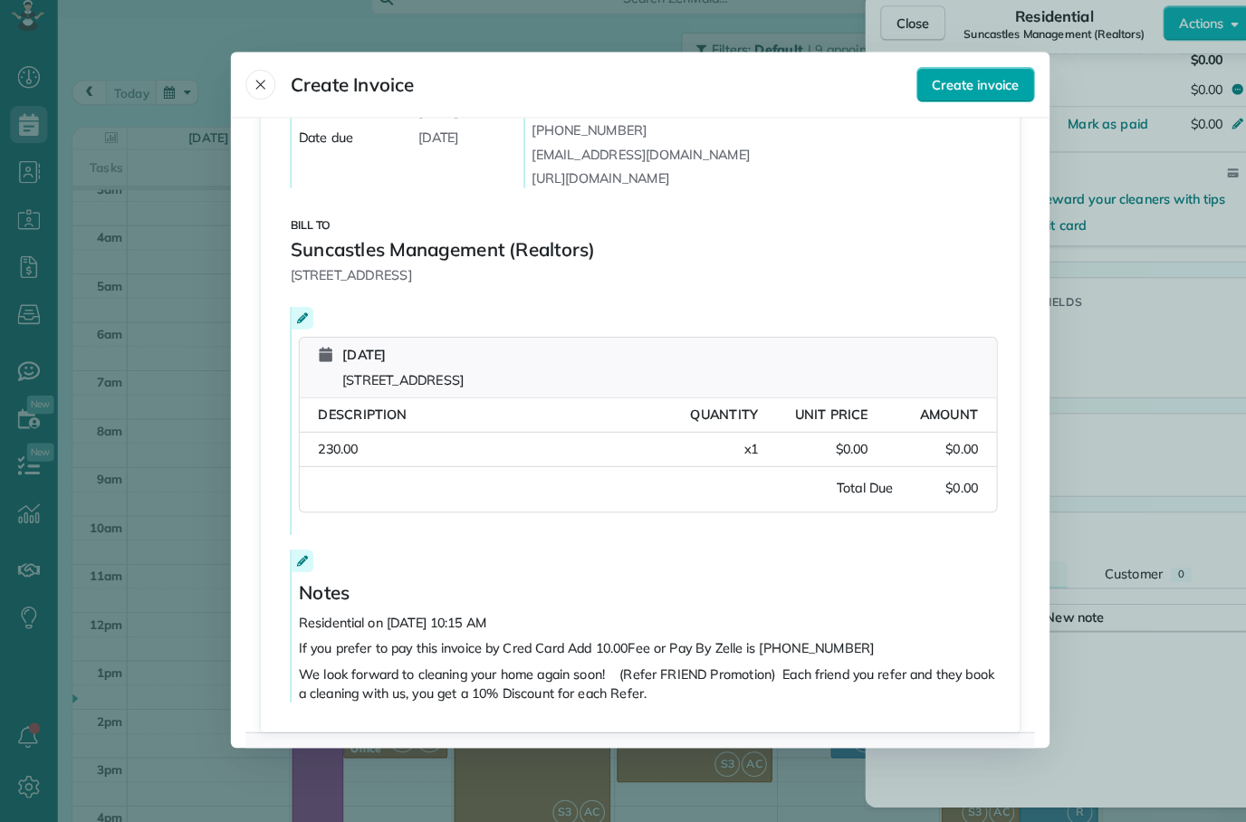
click at [932, 87] on button "Create invoice" at bounding box center [949, 104] width 115 height 34
click at [891, 788] on div at bounding box center [623, 411] width 1246 height 822
click at [263, 90] on button "Close" at bounding box center [253, 104] width 29 height 29
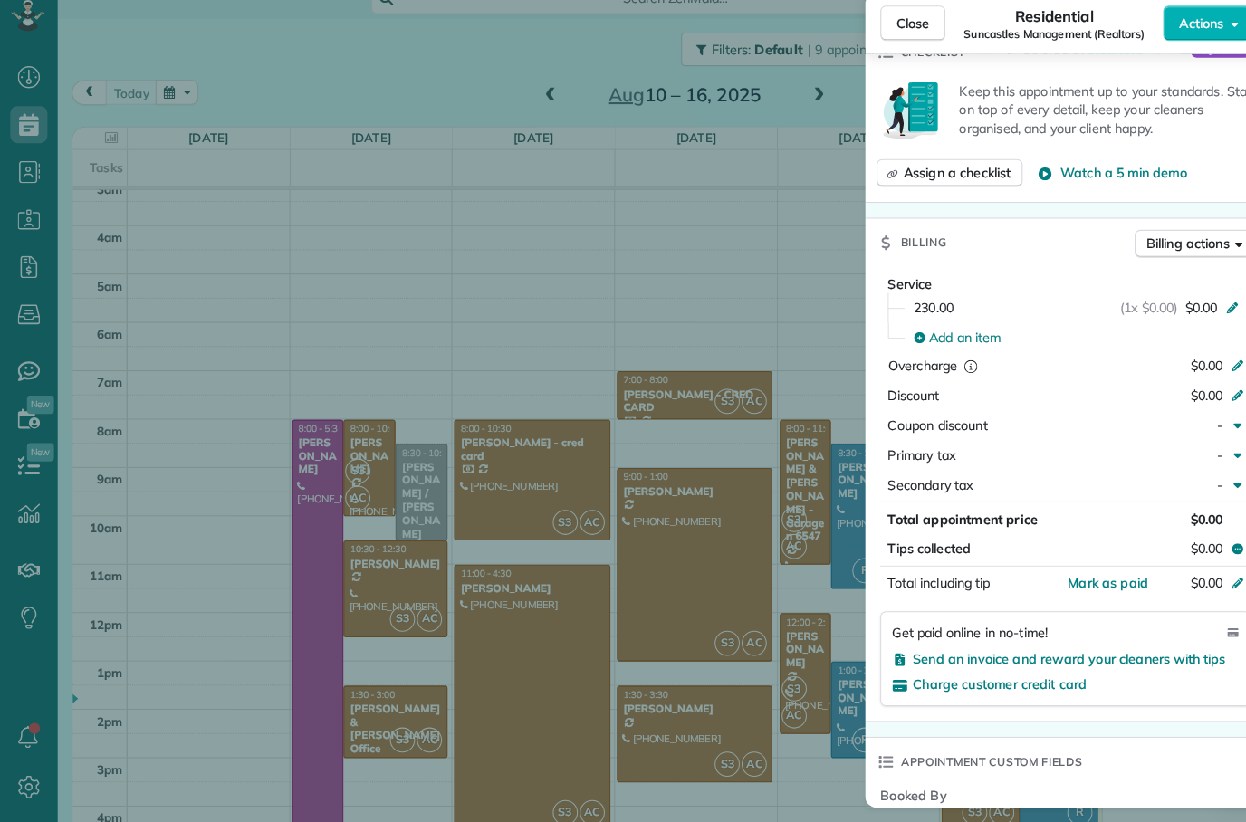
scroll to position [645, 0]
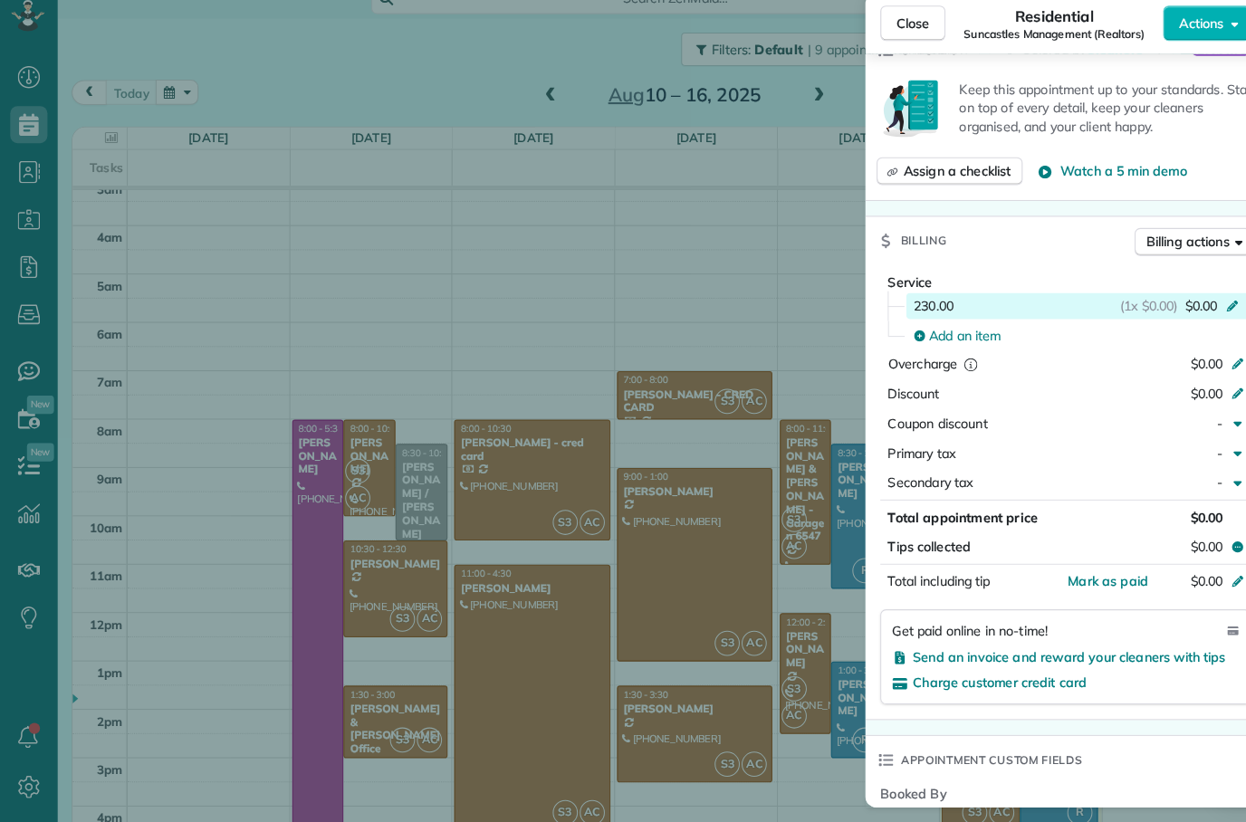
click at [1192, 311] on icon at bounding box center [1198, 318] width 14 height 14
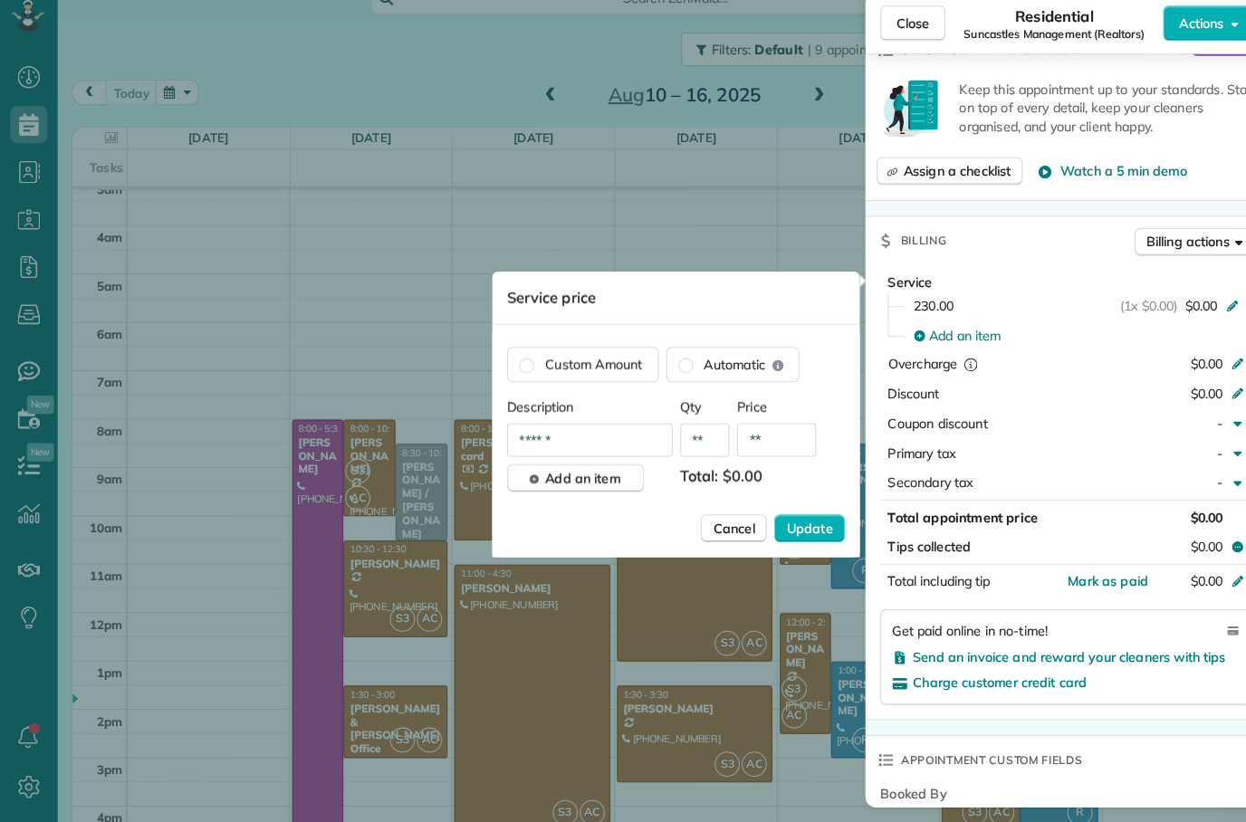
click at [601, 435] on input "******" at bounding box center [573, 450] width 161 height 33
type input "*"
type input "*******"
click at [771, 434] on input "**" at bounding box center [755, 450] width 77 height 33
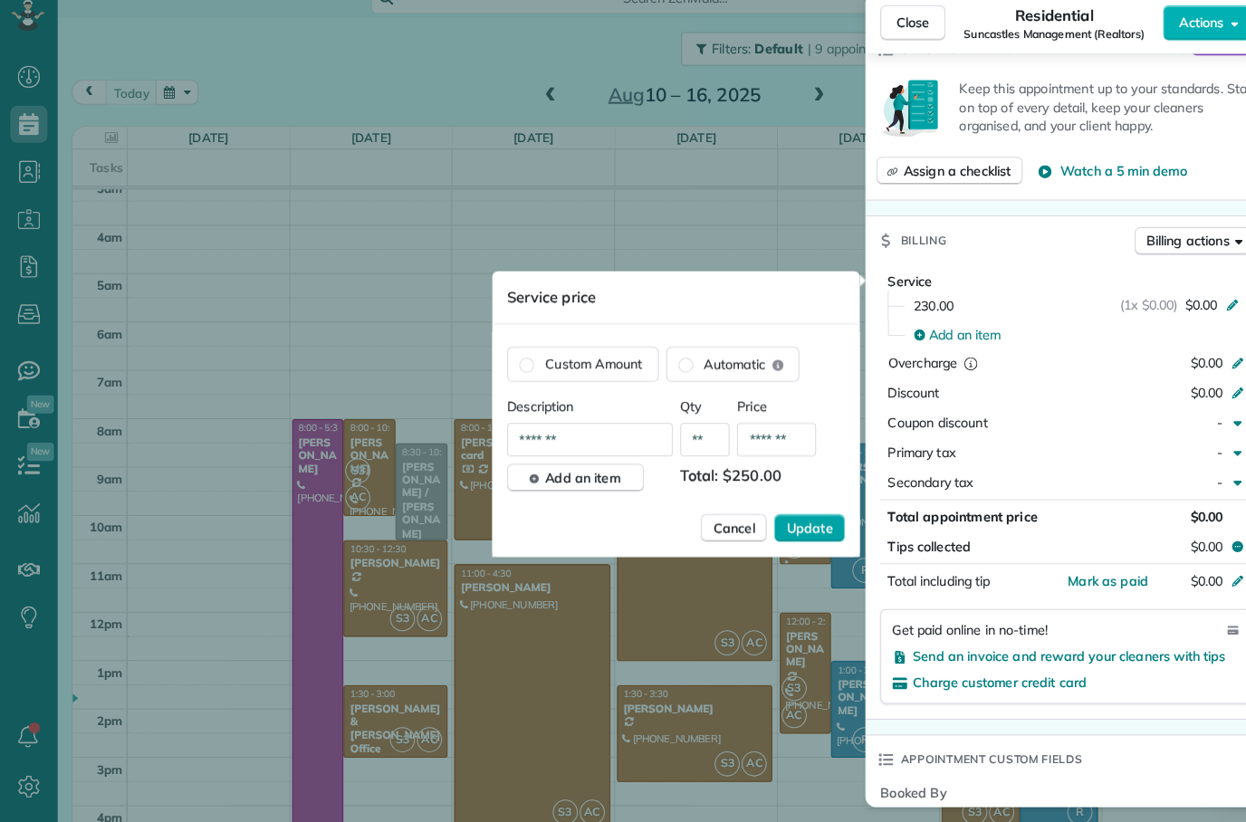
type input "*******"
click at [793, 527] on span "Update" at bounding box center [787, 536] width 45 height 18
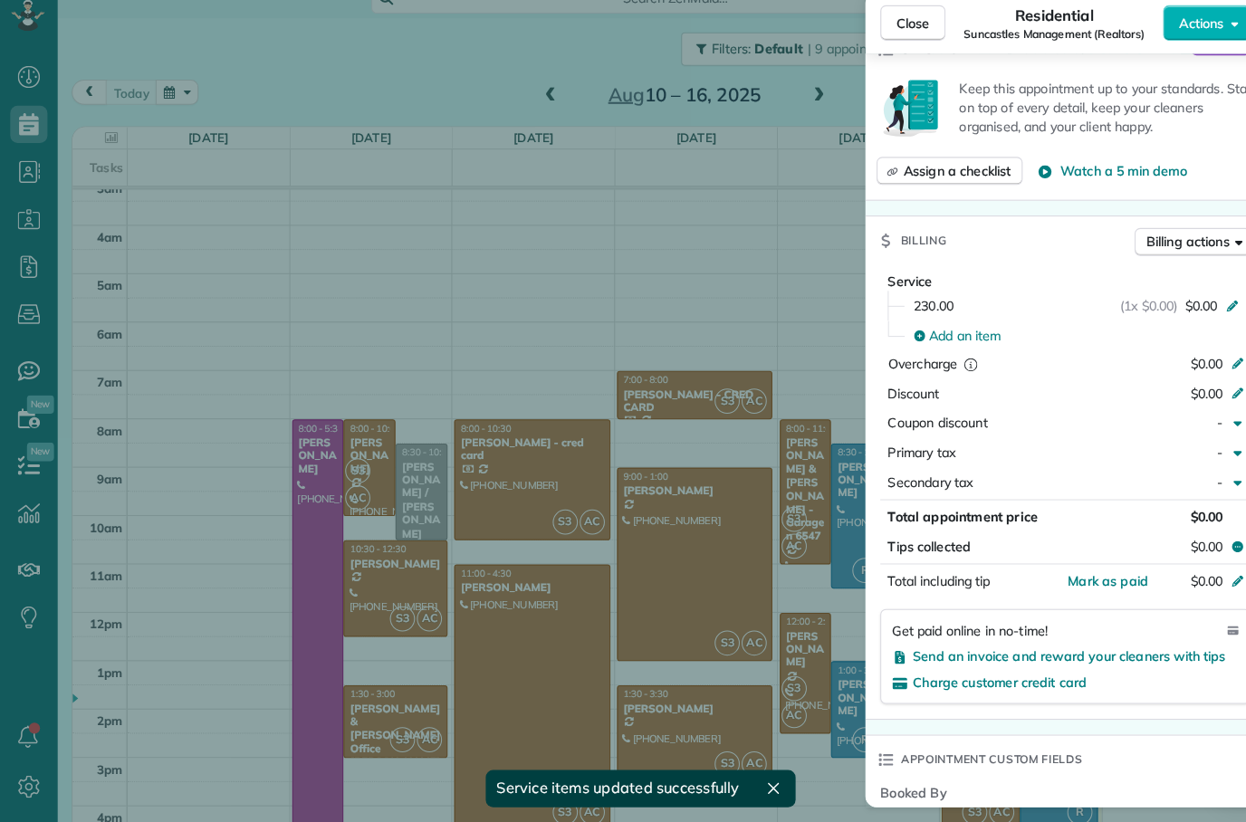
scroll to position [72, 0]
click at [1090, 653] on span "Send an invoice and reward your cleaners with tips" at bounding box center [1040, 661] width 304 height 16
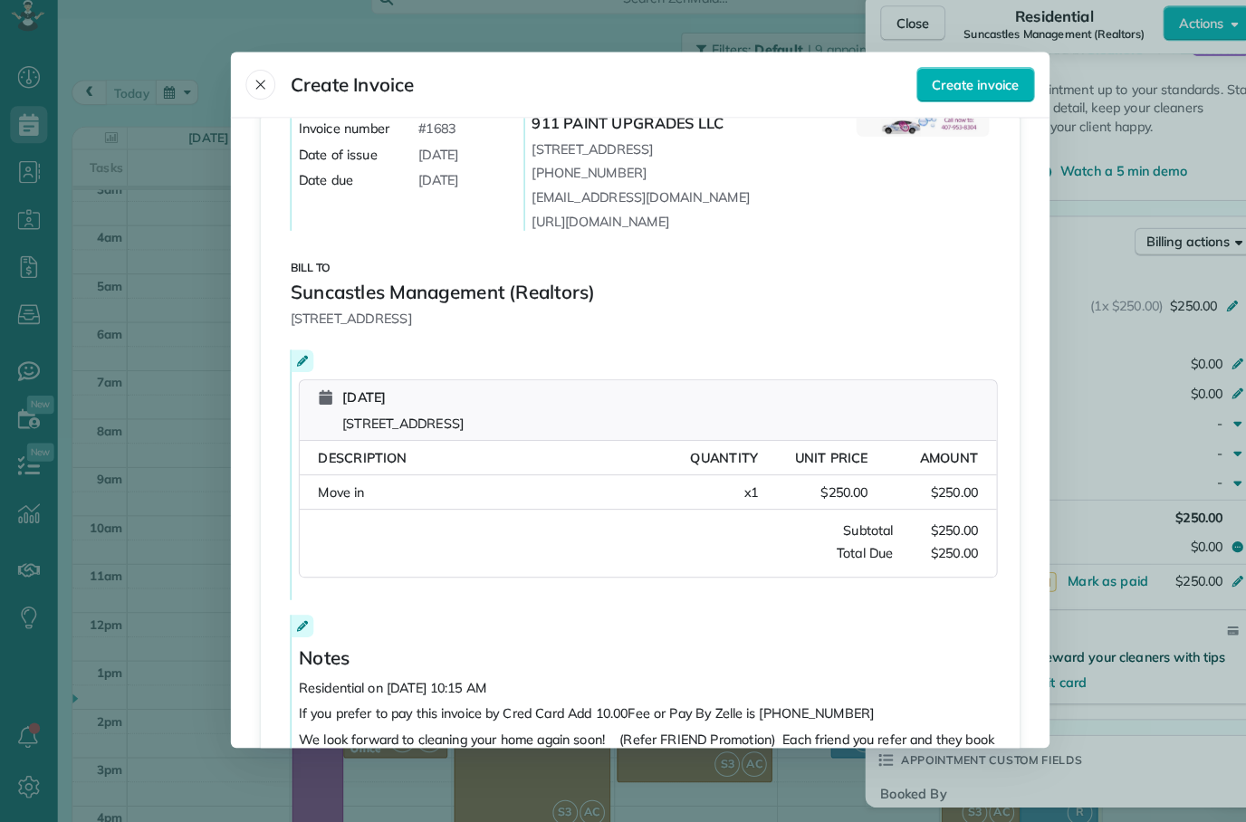
scroll to position [190, 0]
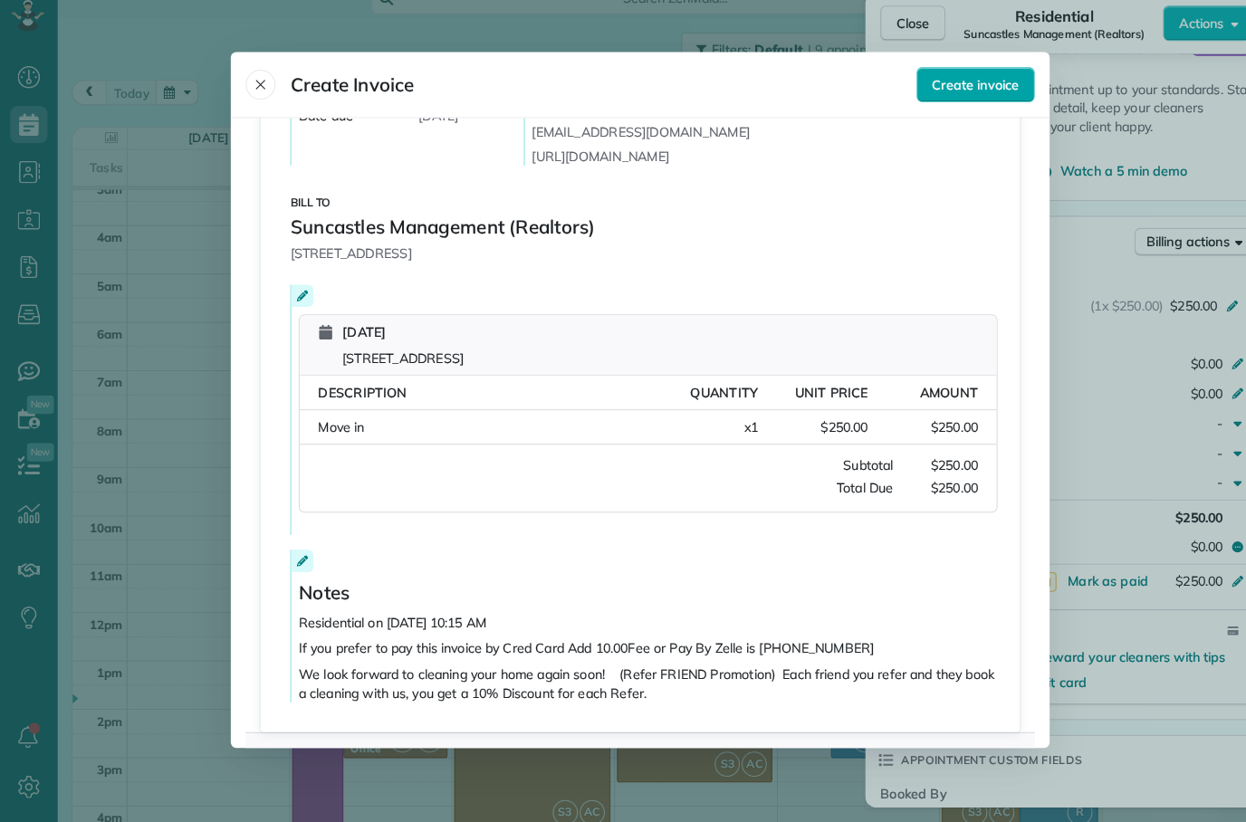
click at [956, 95] on span "Create invoice" at bounding box center [949, 104] width 84 height 18
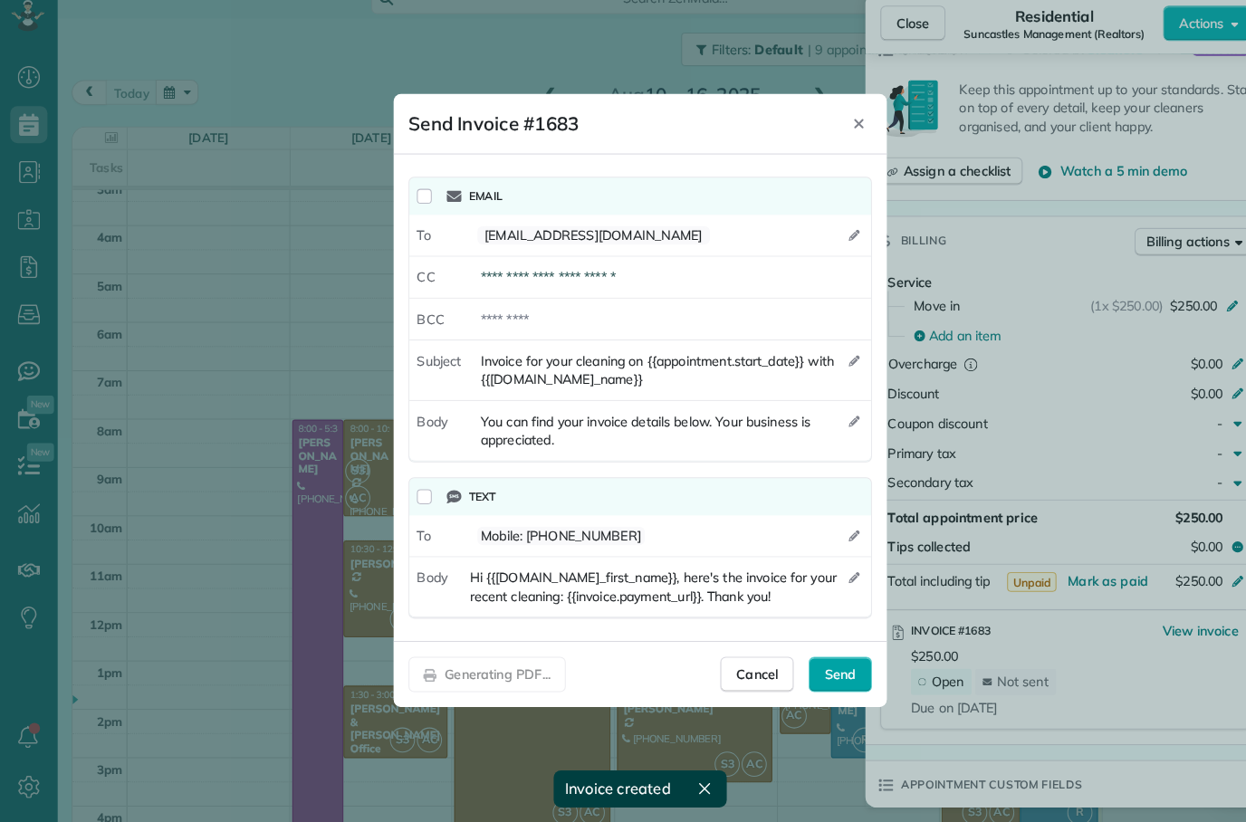
click at [819, 669] on span "Send" at bounding box center [817, 678] width 31 height 18
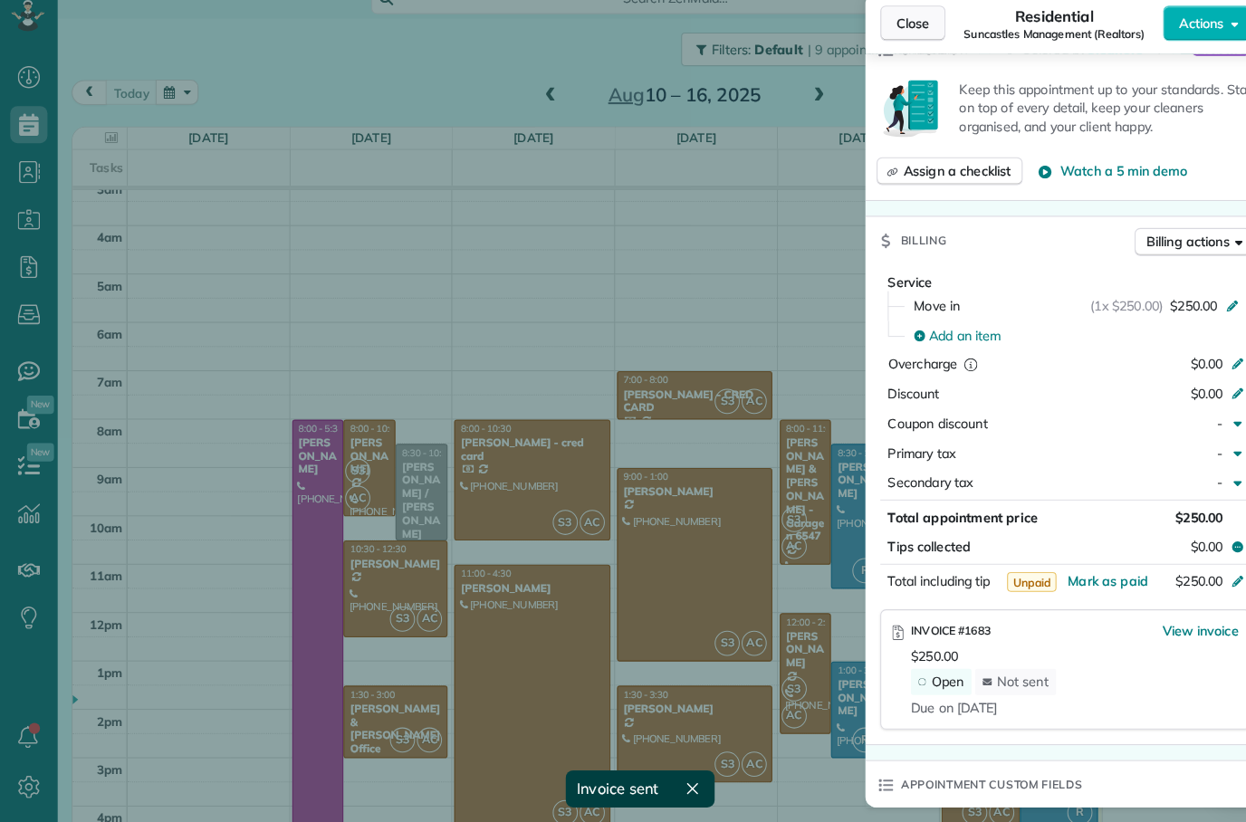
click at [895, 35] on span "Close" at bounding box center [888, 44] width 33 height 18
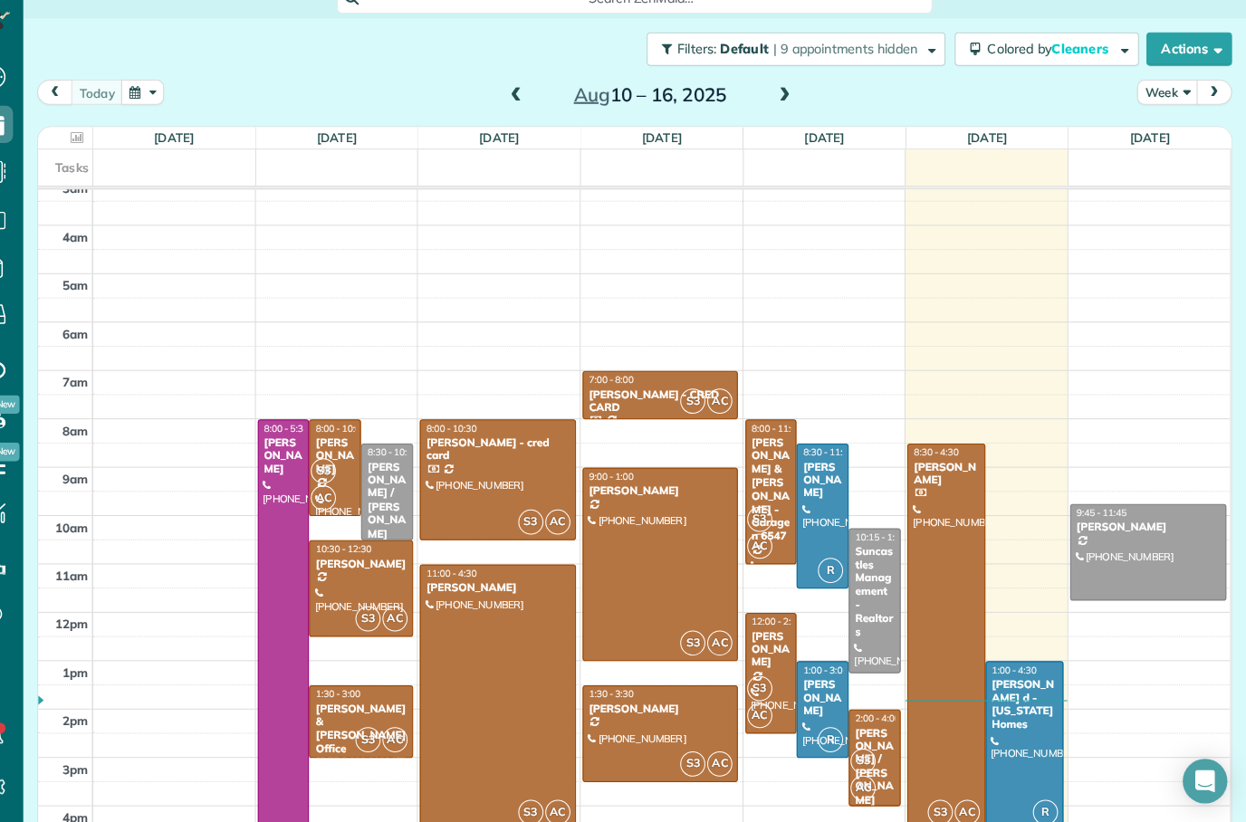
scroll to position [72, 0]
